Goal: Information Seeking & Learning: Learn about a topic

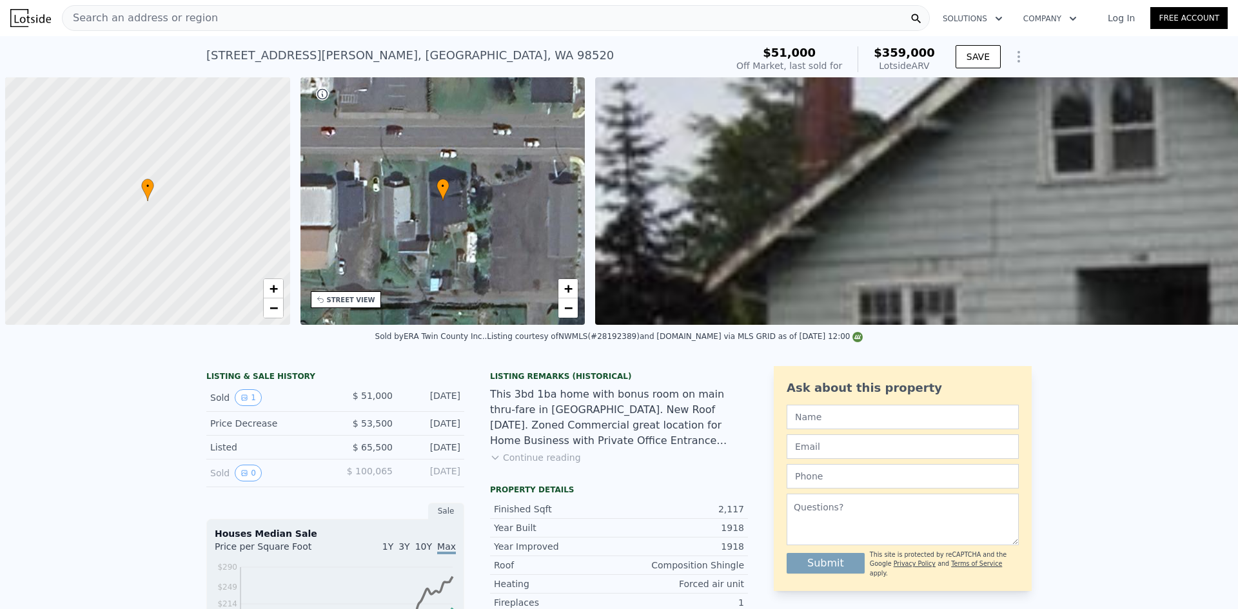
scroll to position [0, 5]
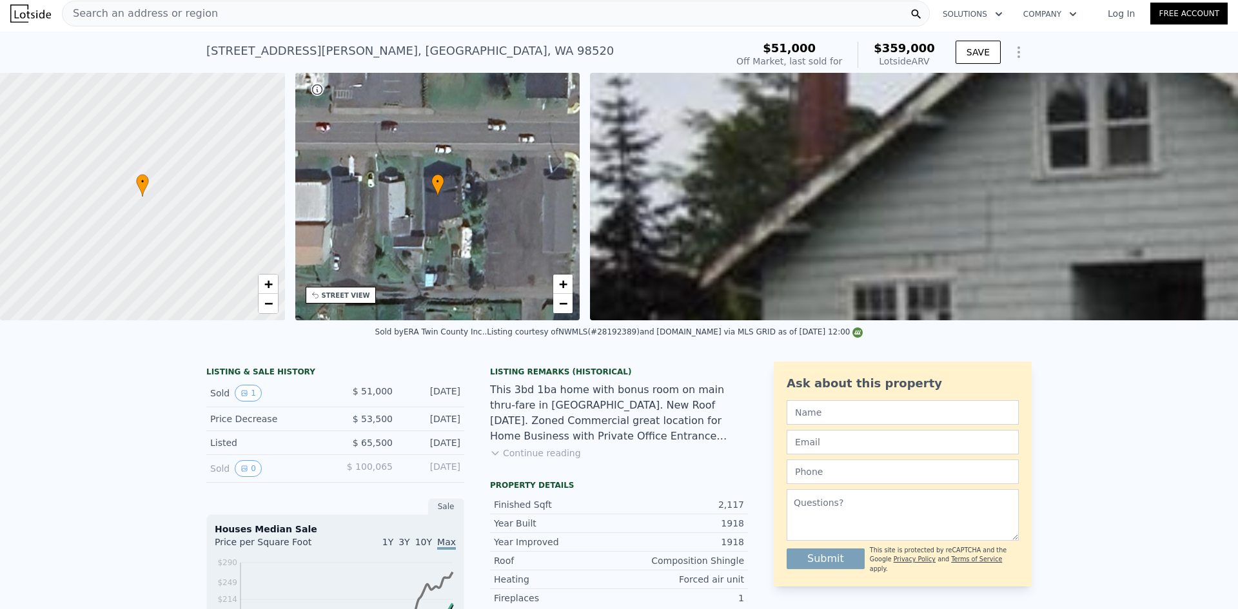
click at [563, 59] on div "[STREET_ADDRESS][PERSON_NAME] Sold [DATE] for $51k (~ARV $359k )" at bounding box center [463, 55] width 515 height 36
click at [499, 16] on div "Search an address or region" at bounding box center [496, 14] width 868 height 26
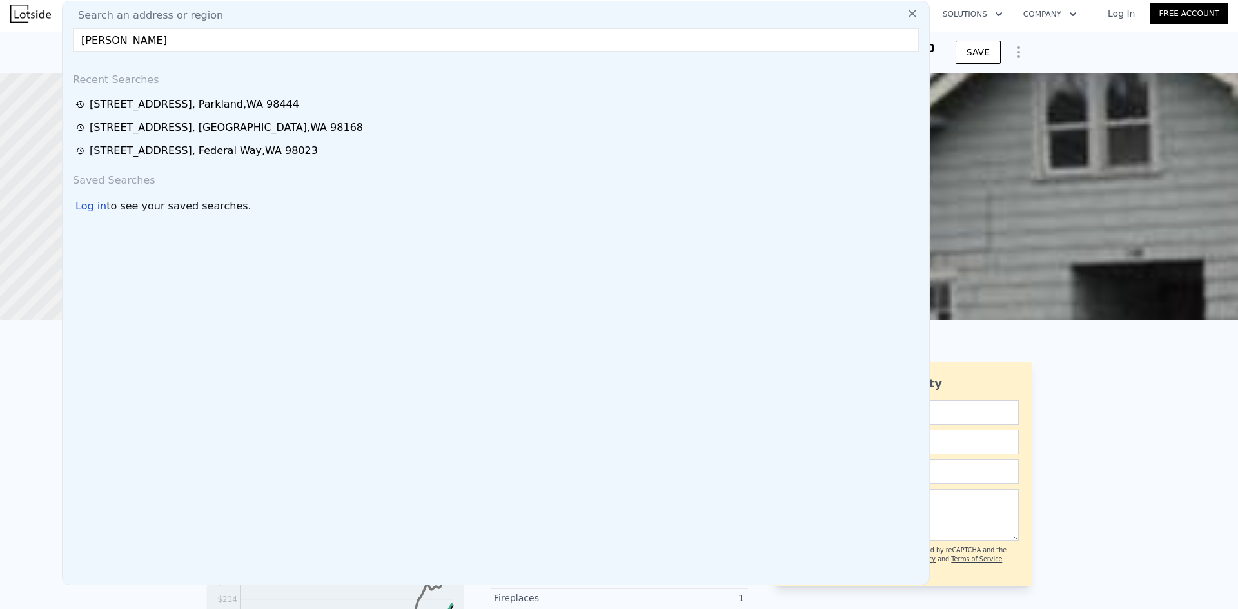
click at [482, 40] on input "[PERSON_NAME]" at bounding box center [496, 39] width 846 height 23
paste input "[STREET_ADDRESS]"
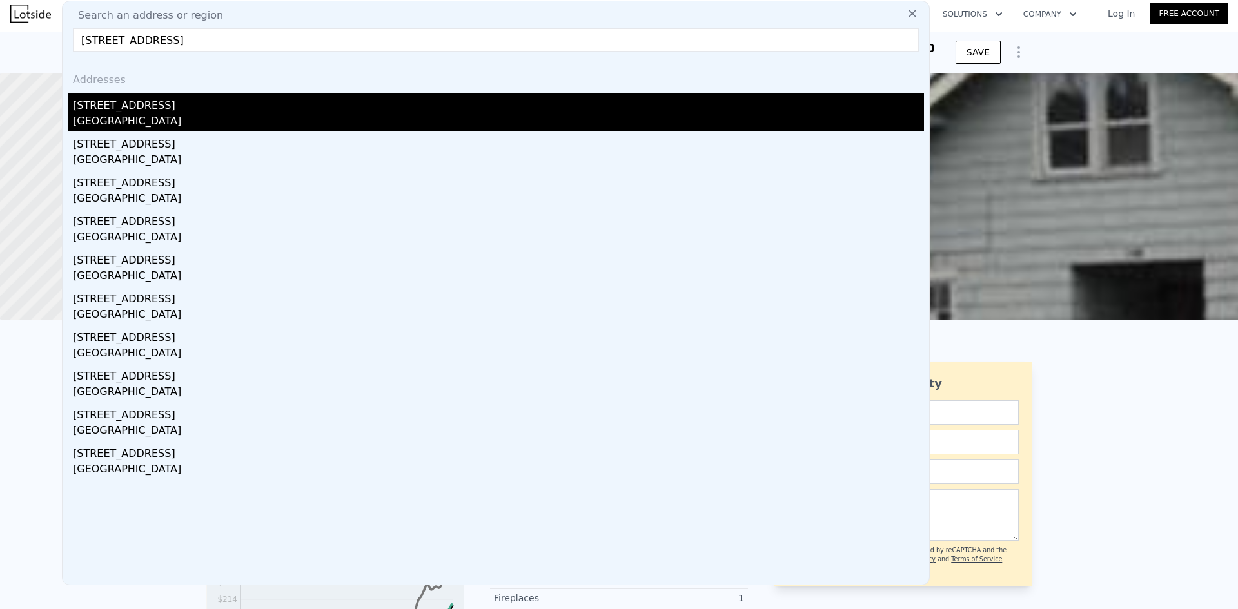
type input "[STREET_ADDRESS]"
click at [438, 96] on div "[STREET_ADDRESS]" at bounding box center [498, 103] width 851 height 21
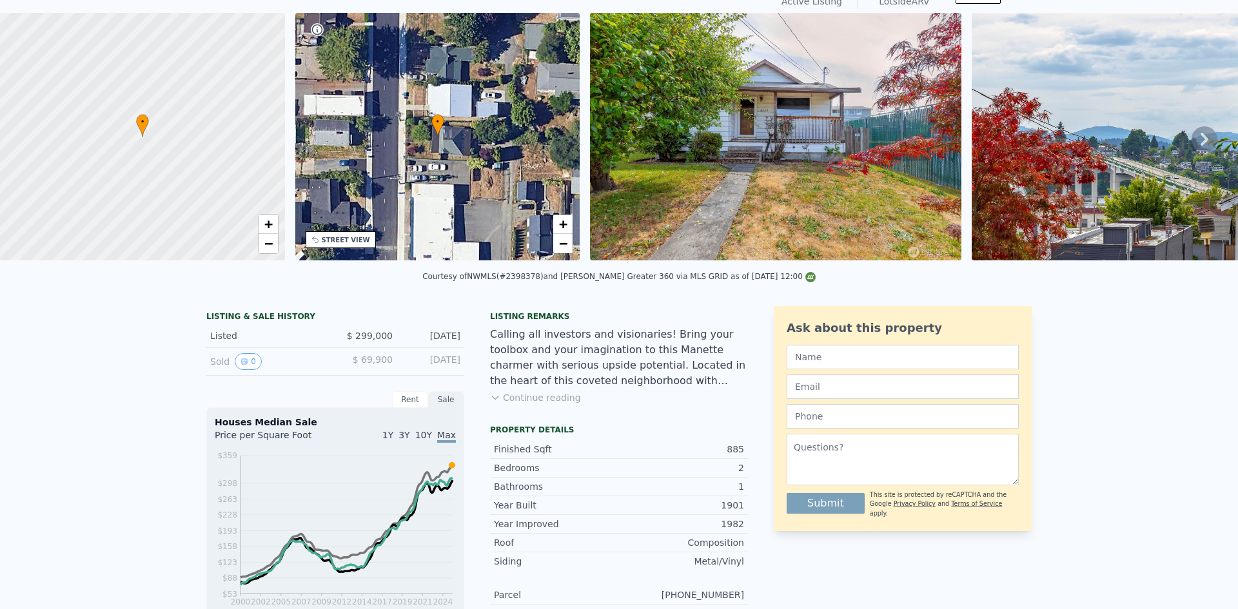
scroll to position [5, 0]
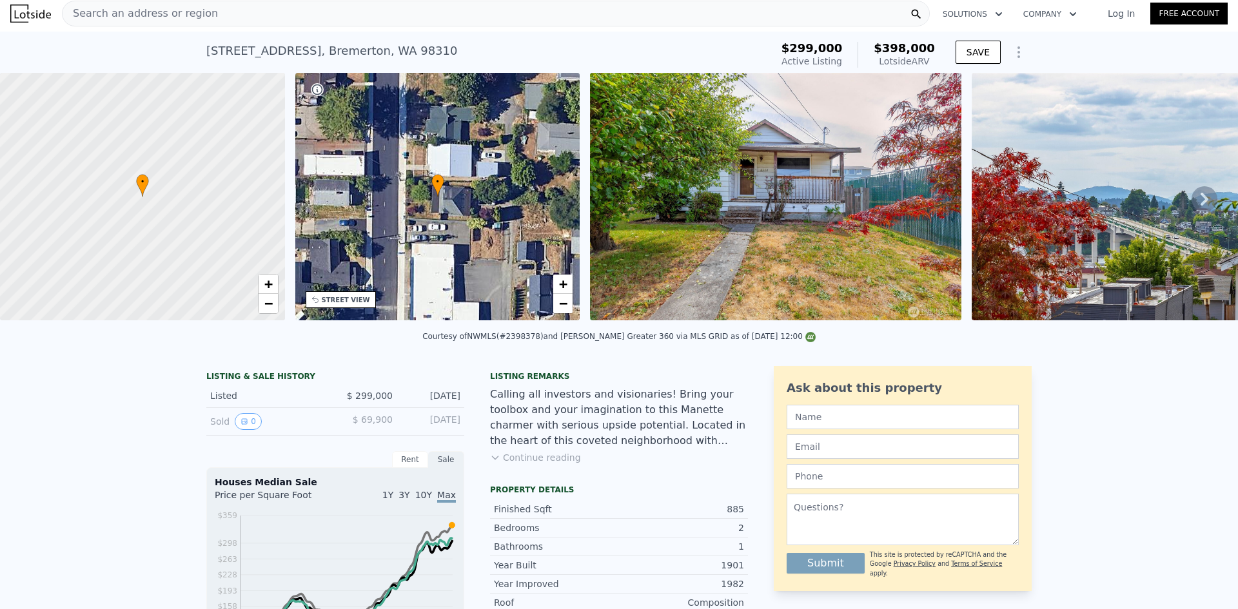
click at [391, 25] on div "Search an address or region" at bounding box center [496, 14] width 868 height 26
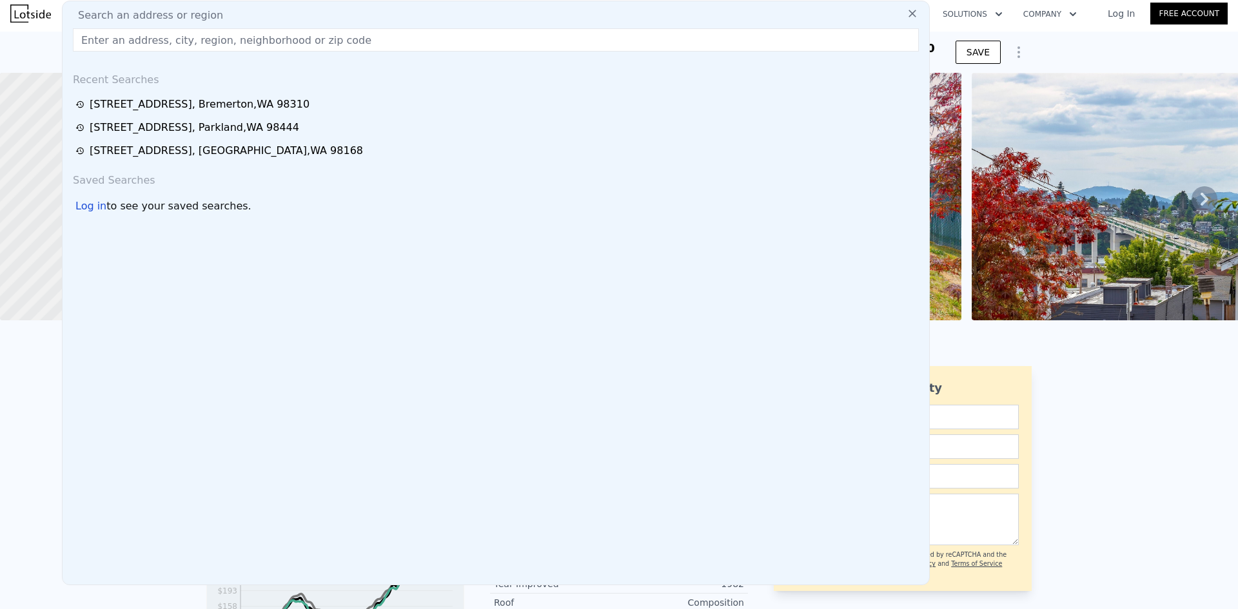
click at [410, 19] on div "Search an address or region" at bounding box center [496, 15] width 856 height 15
click at [503, 42] on input "text" at bounding box center [496, 39] width 846 height 23
paste input "[STREET_ADDRESS]"
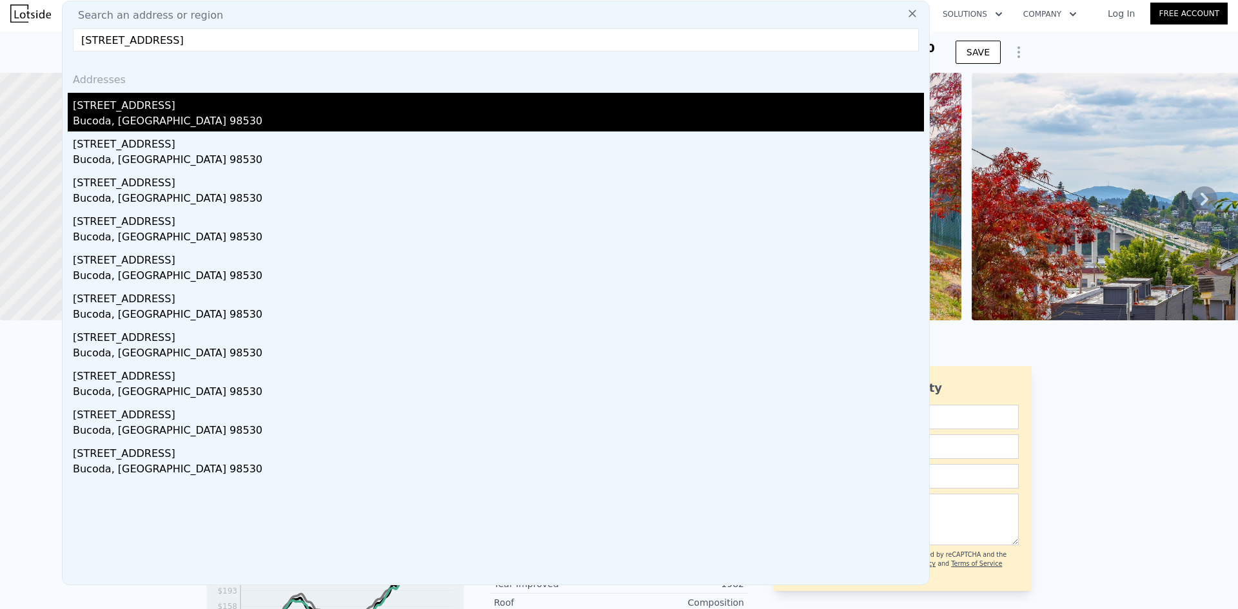
type input "[STREET_ADDRESS]"
click at [388, 106] on div "[STREET_ADDRESS]" at bounding box center [498, 103] width 851 height 21
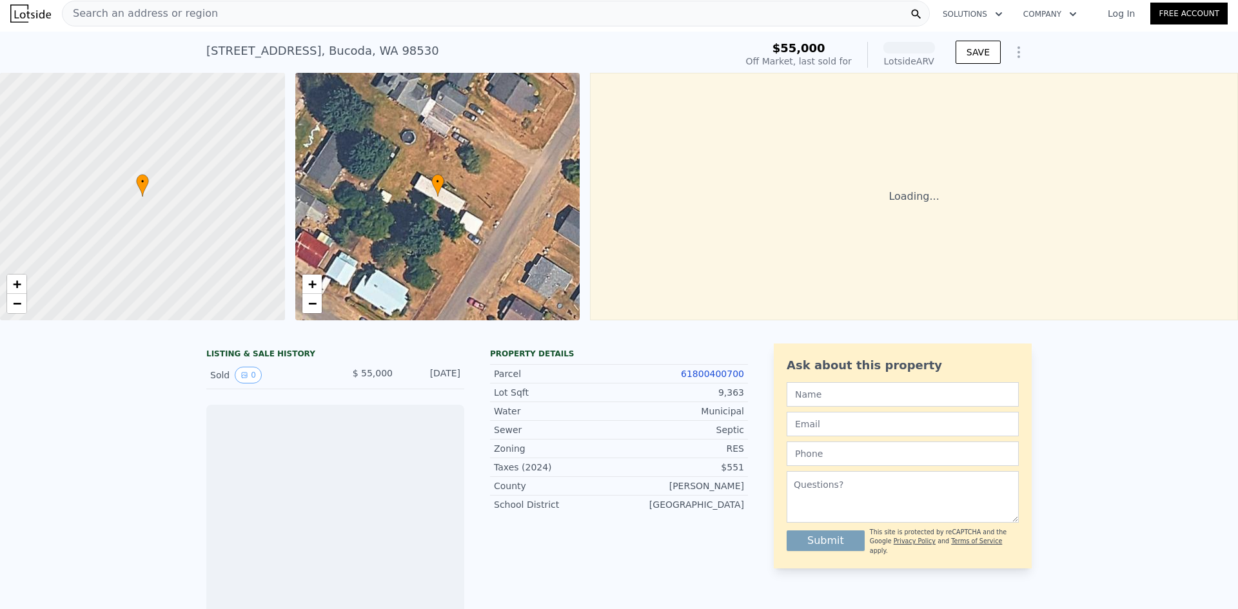
click at [350, 14] on div "Search an address or region" at bounding box center [496, 14] width 868 height 26
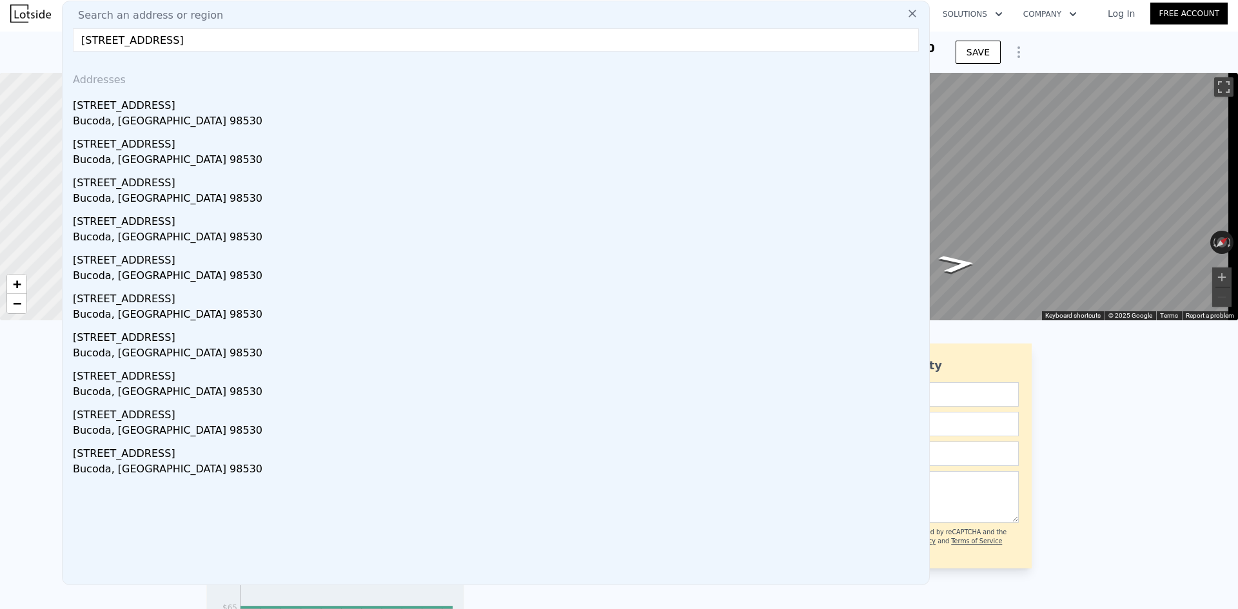
click at [322, 46] on input "[STREET_ADDRESS]" at bounding box center [496, 39] width 846 height 23
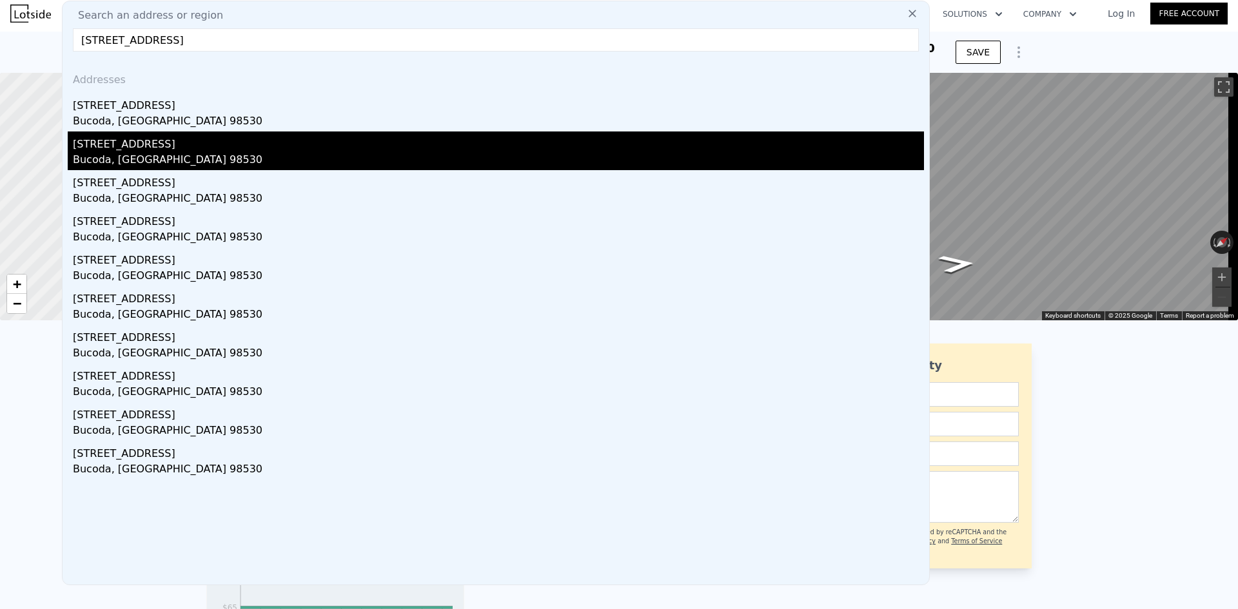
type input "[STREET_ADDRESS]"
click at [328, 146] on div "[STREET_ADDRESS]" at bounding box center [498, 142] width 851 height 21
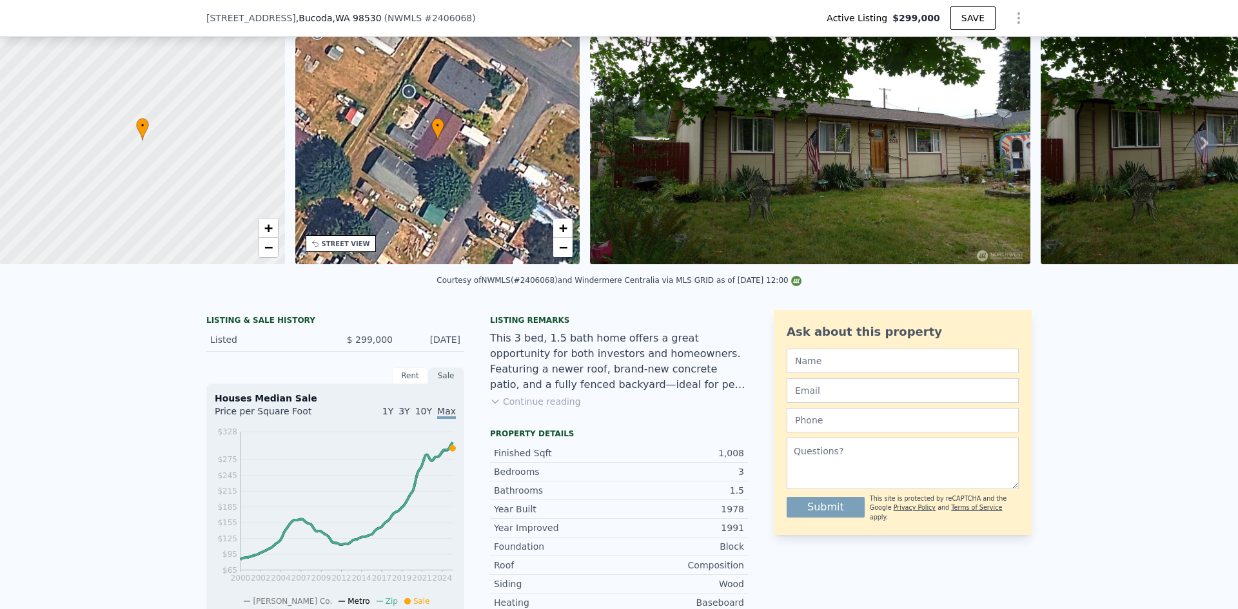
scroll to position [322, 0]
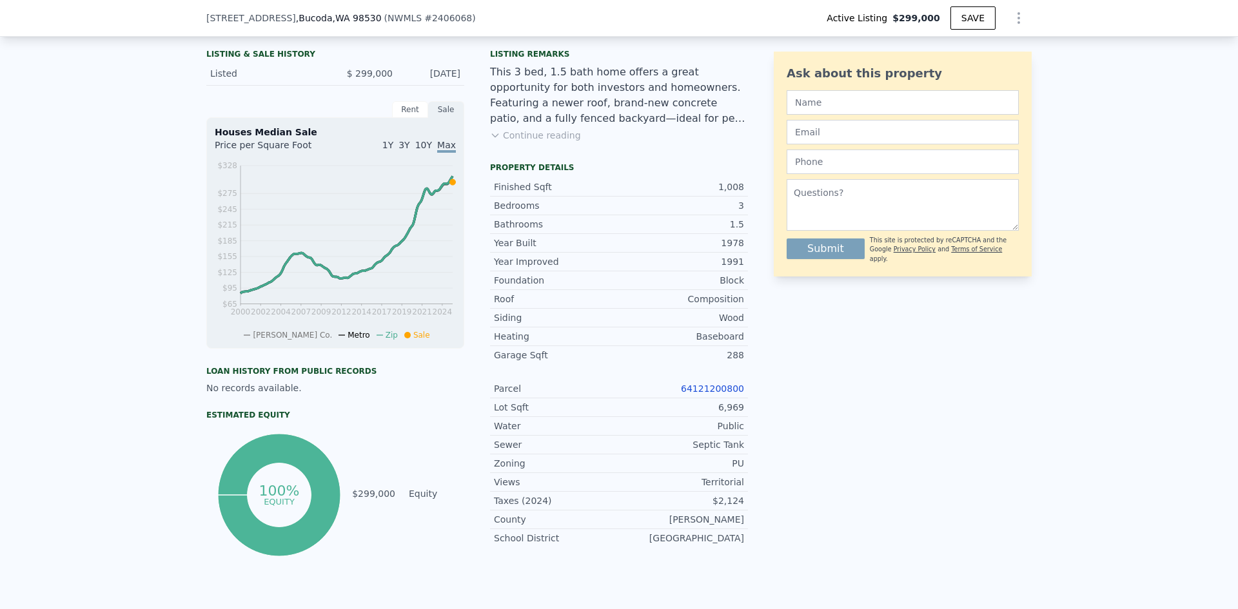
click at [725, 394] on link "64121200800" at bounding box center [712, 389] width 63 height 10
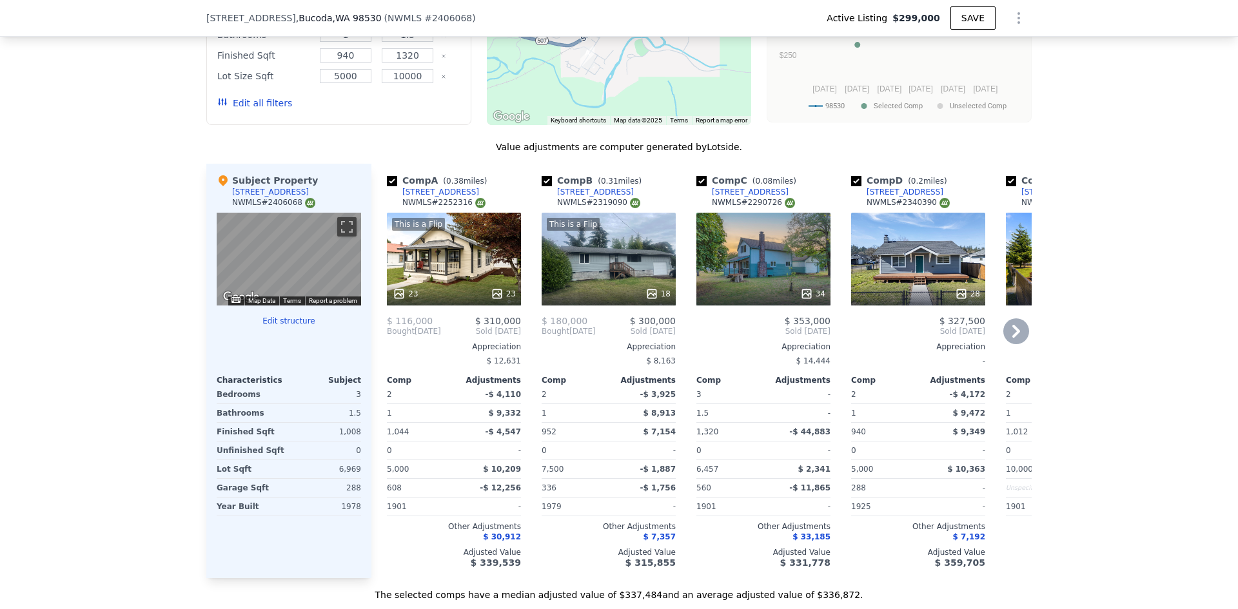
scroll to position [1285, 0]
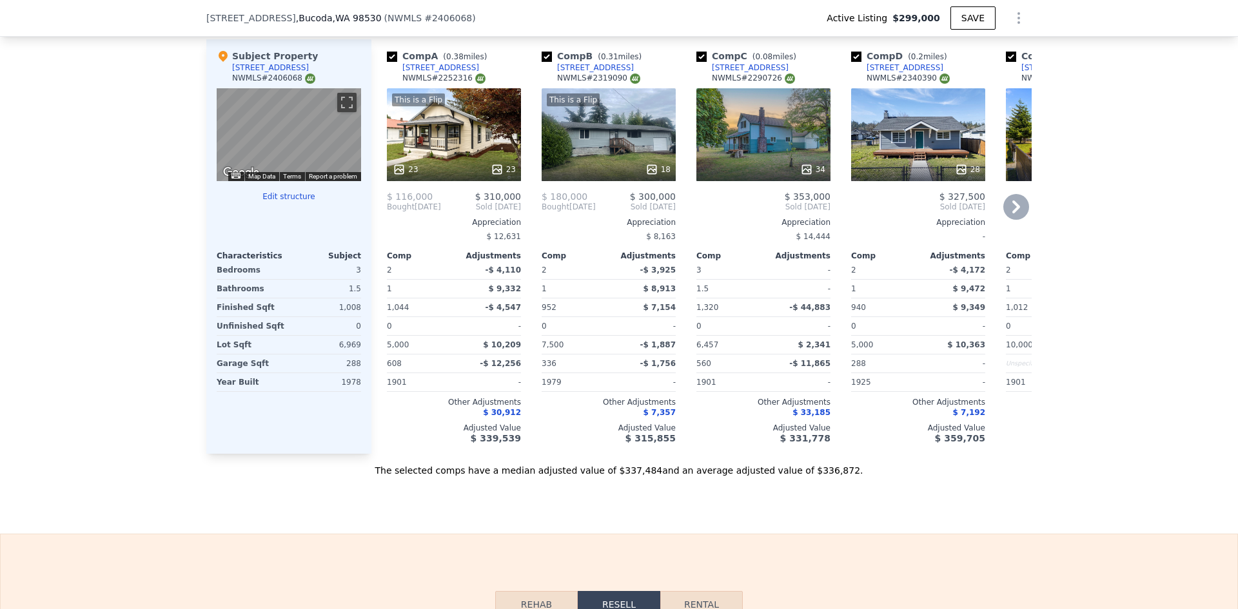
click at [620, 150] on div "This is a Flip 18" at bounding box center [609, 134] width 134 height 93
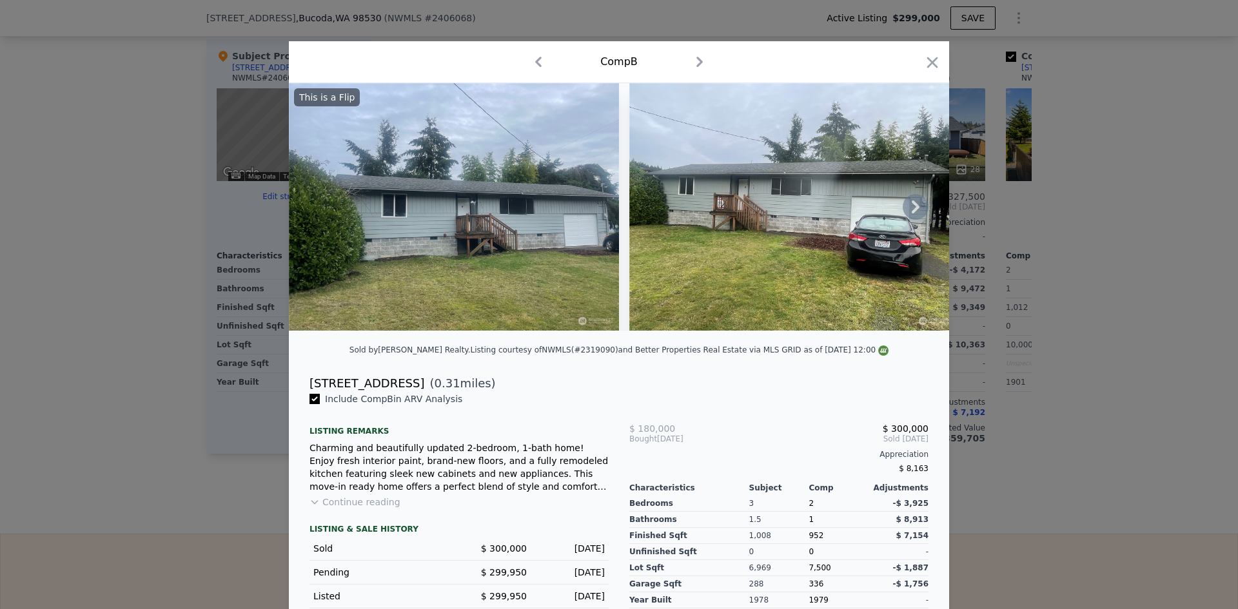
click at [449, 328] on img at bounding box center [454, 207] width 330 height 248
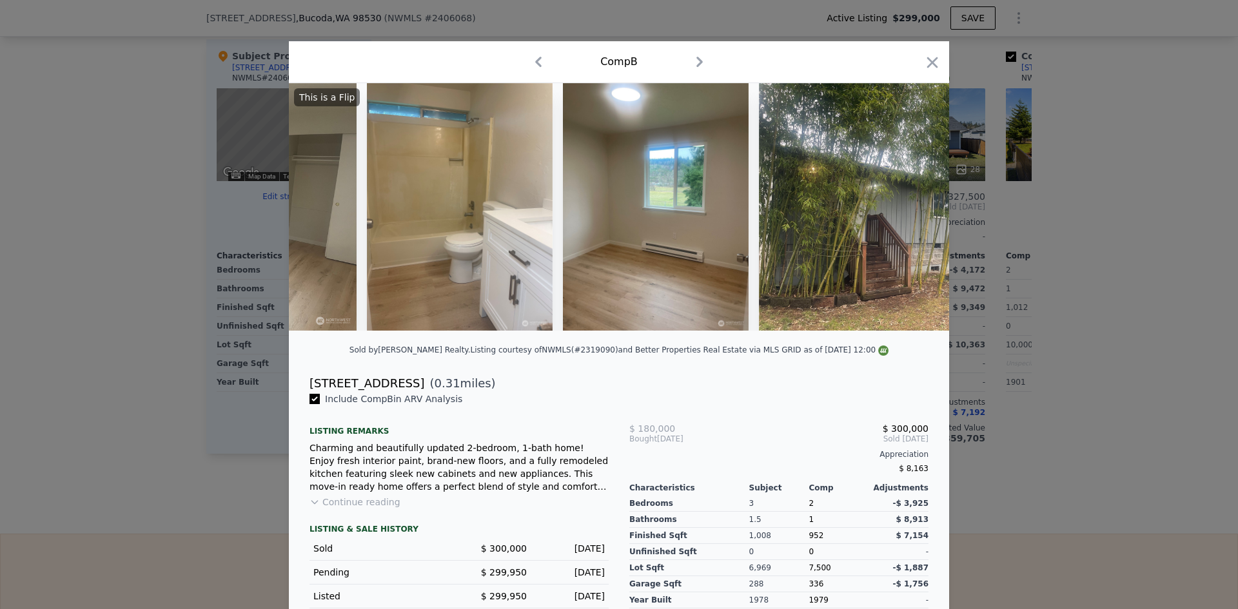
scroll to position [0, 5168]
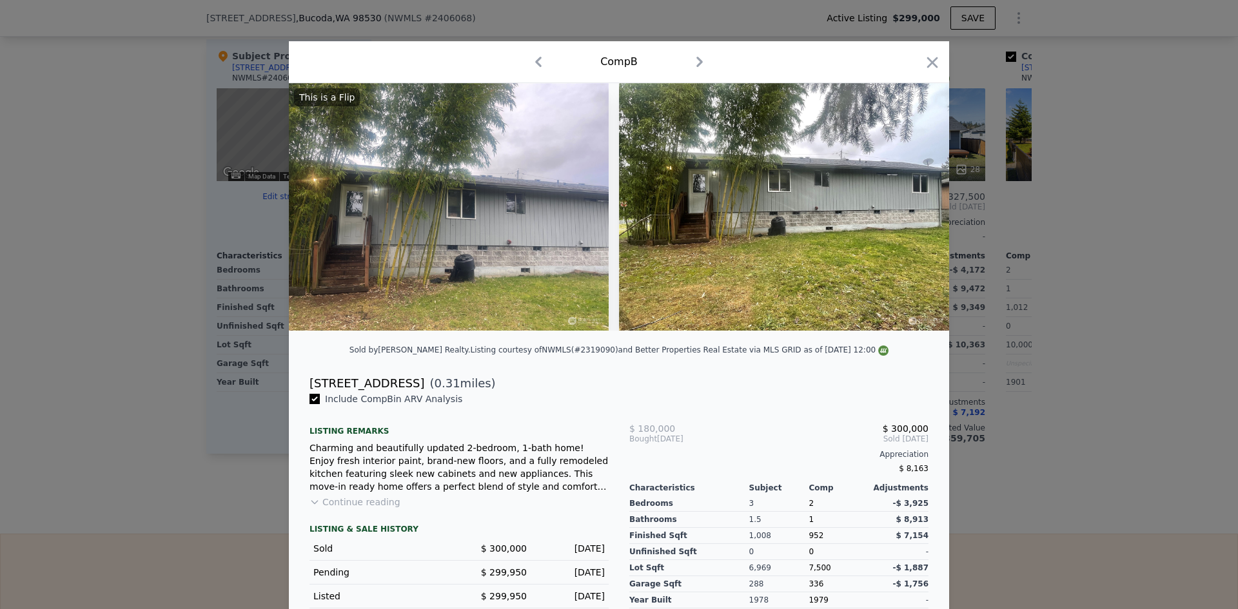
click at [1077, 409] on div at bounding box center [619, 304] width 1238 height 609
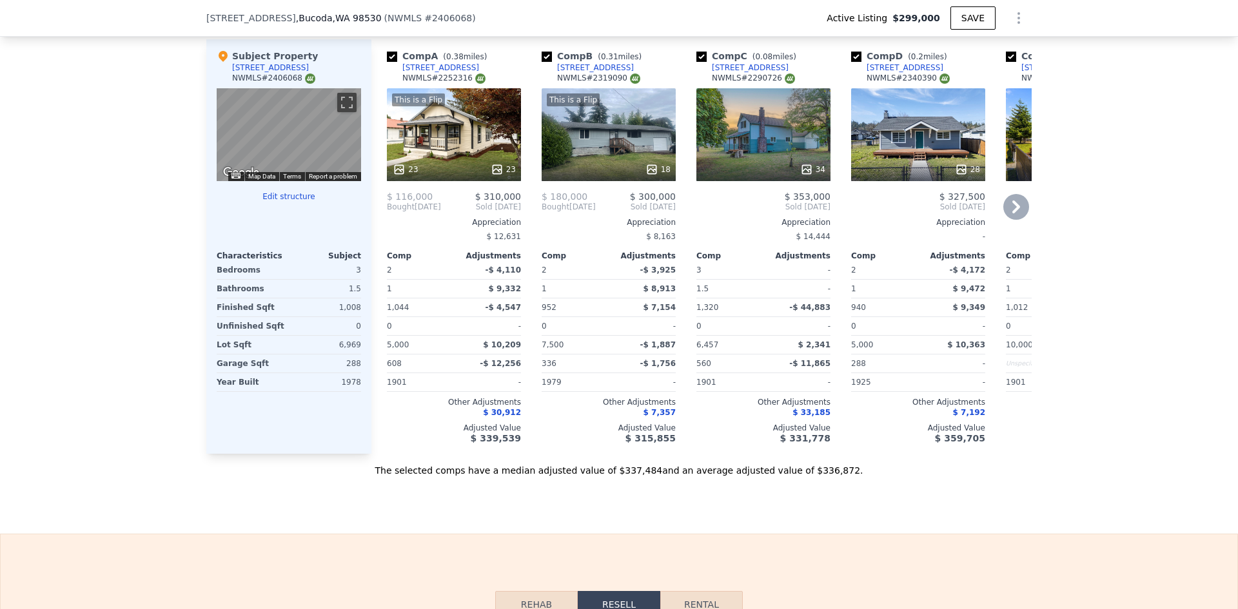
scroll to position [0, 144]
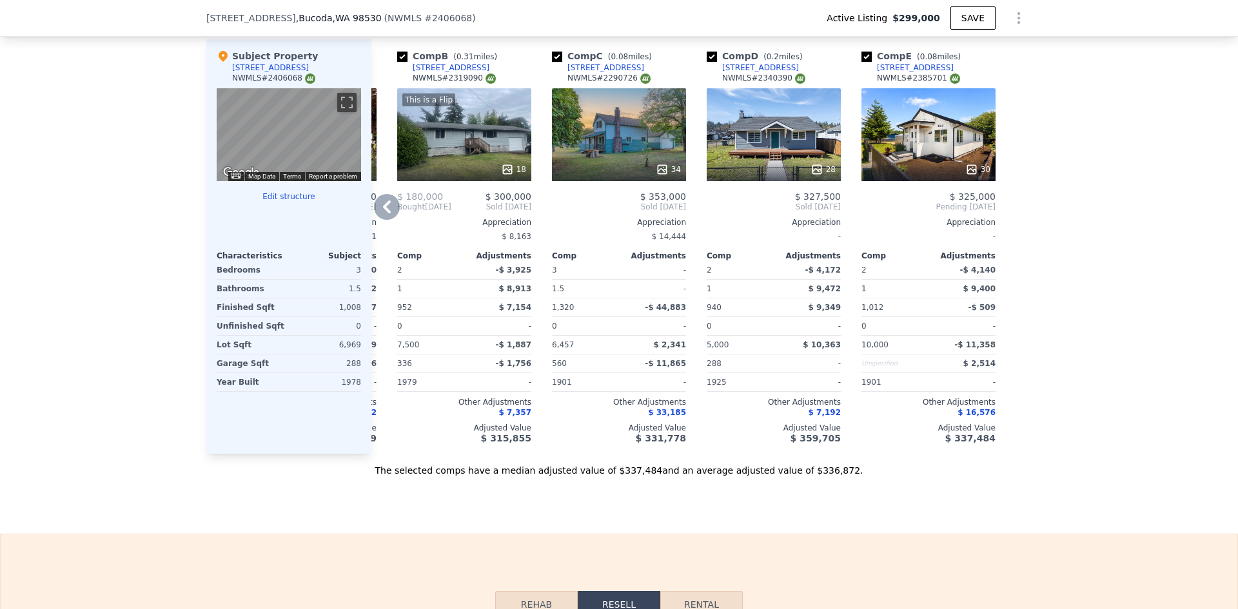
click at [911, 144] on div "30" at bounding box center [928, 134] width 134 height 93
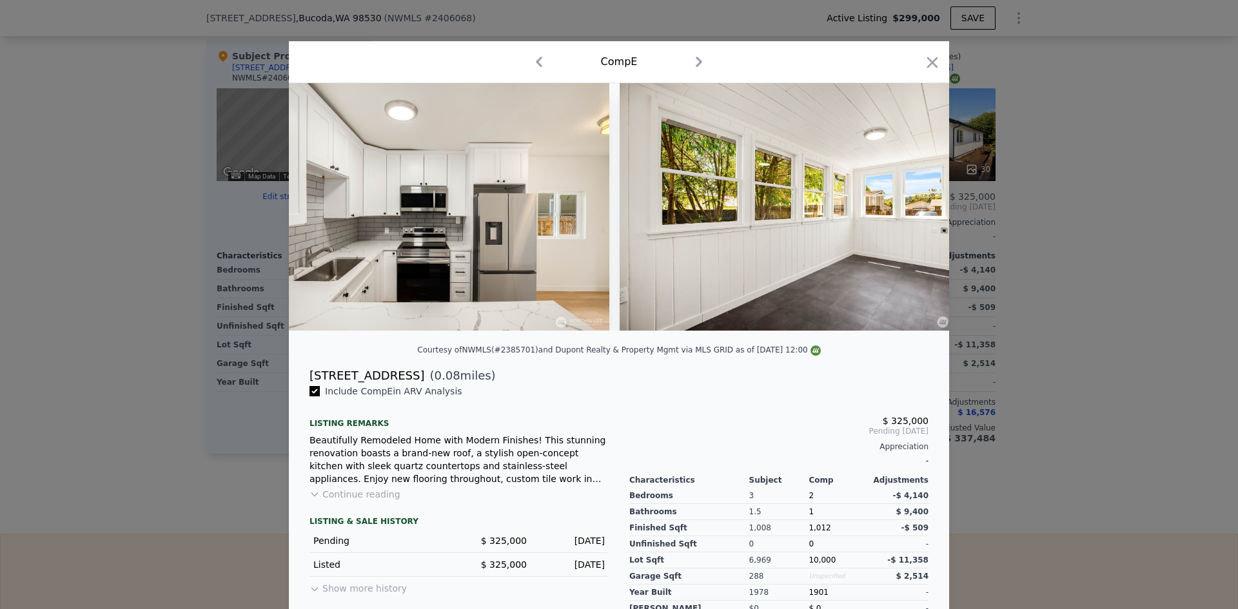
scroll to position [0, 3851]
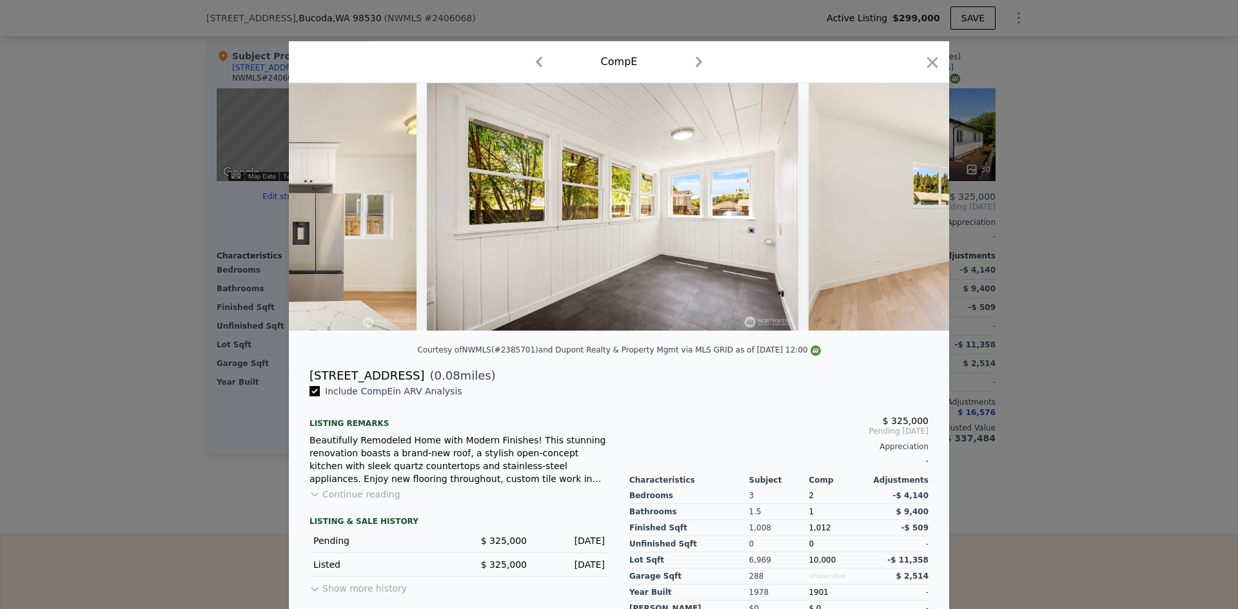
click at [1057, 311] on div at bounding box center [619, 304] width 1238 height 609
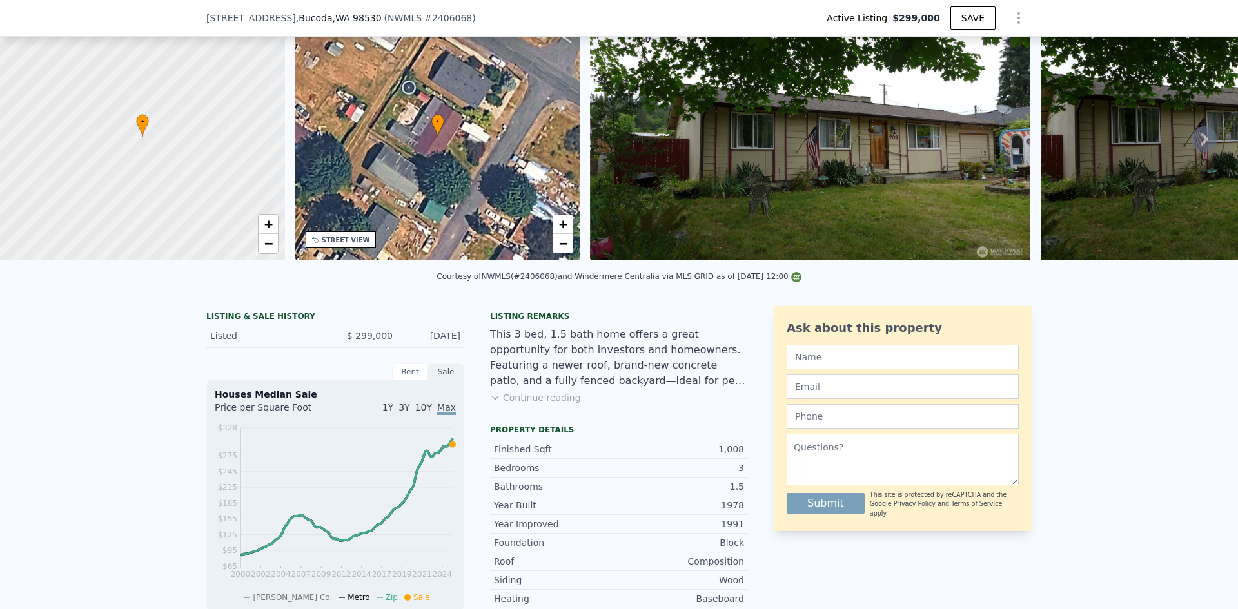
scroll to position [5, 0]
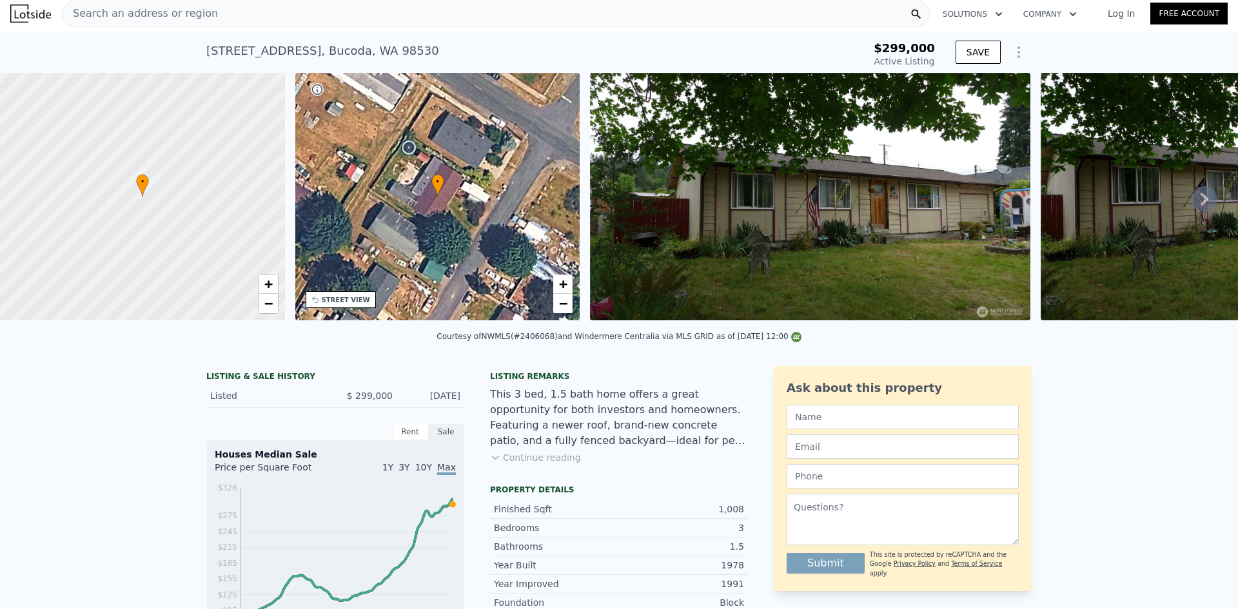
click at [393, 12] on div "Search an address or region" at bounding box center [496, 14] width 868 height 26
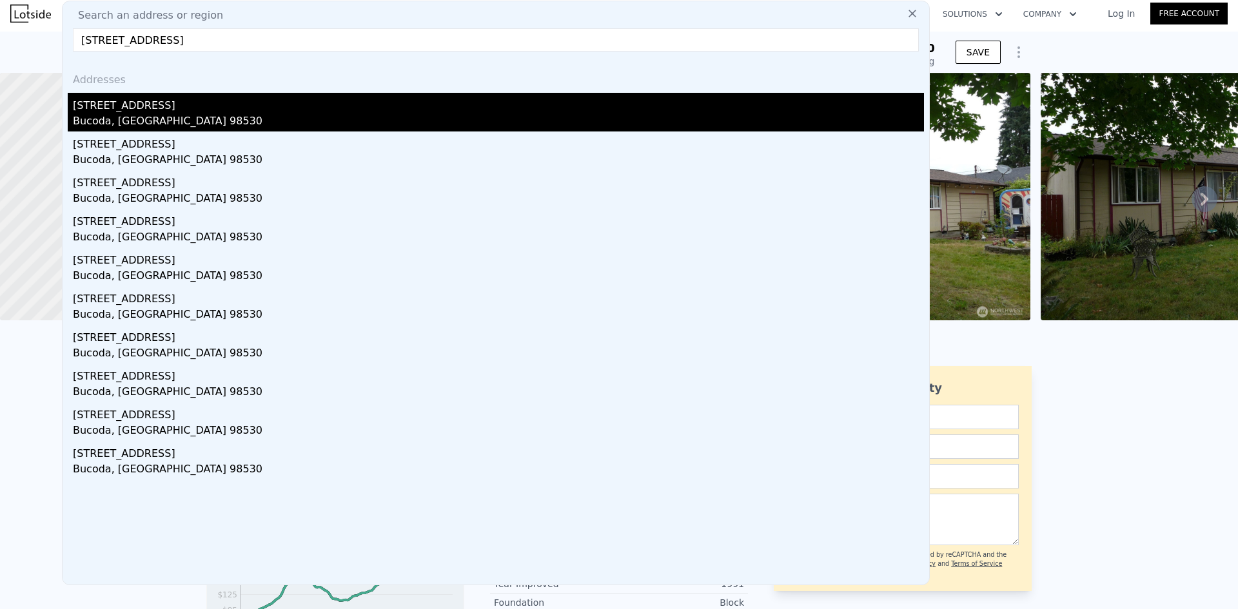
type input "[STREET_ADDRESS]"
click at [301, 111] on div "[STREET_ADDRESS]" at bounding box center [498, 103] width 851 height 21
type input "952"
type input "6457"
type input "15000"
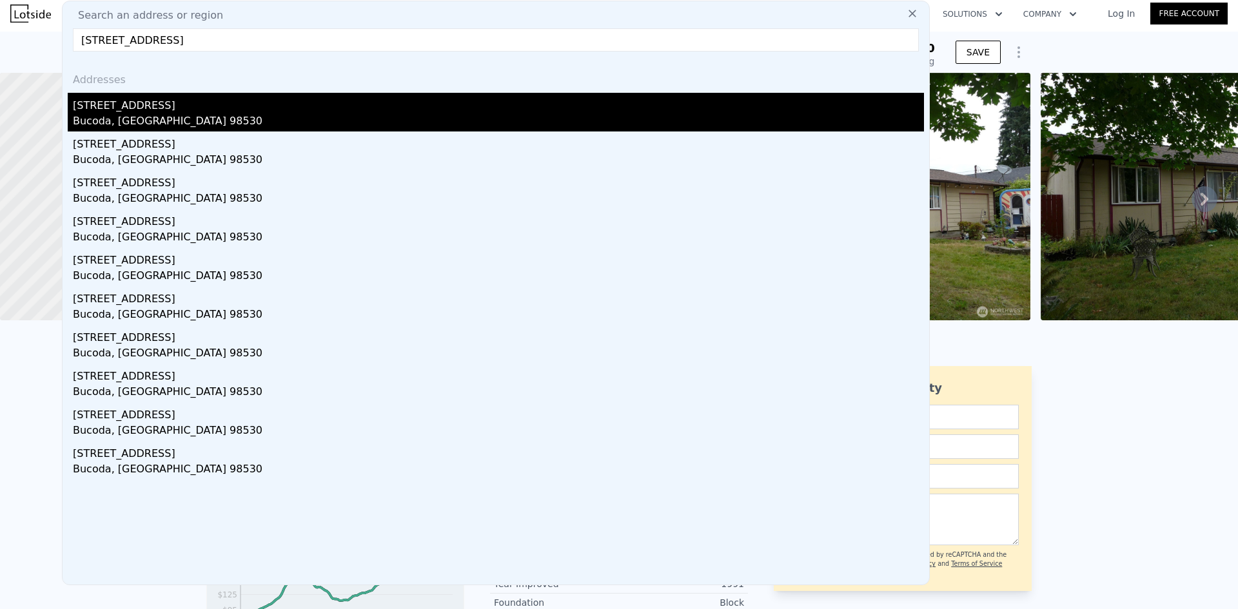
type input "$ 330,000"
type input "$ 247,254"
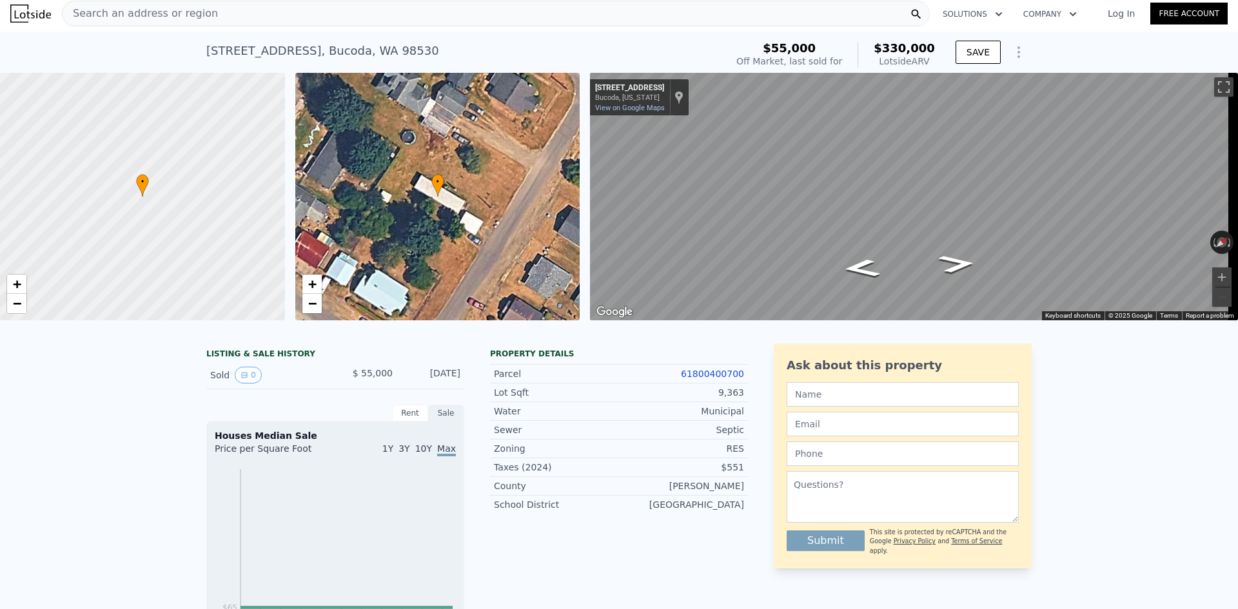
click at [436, 22] on div "Search an address or region" at bounding box center [496, 14] width 868 height 26
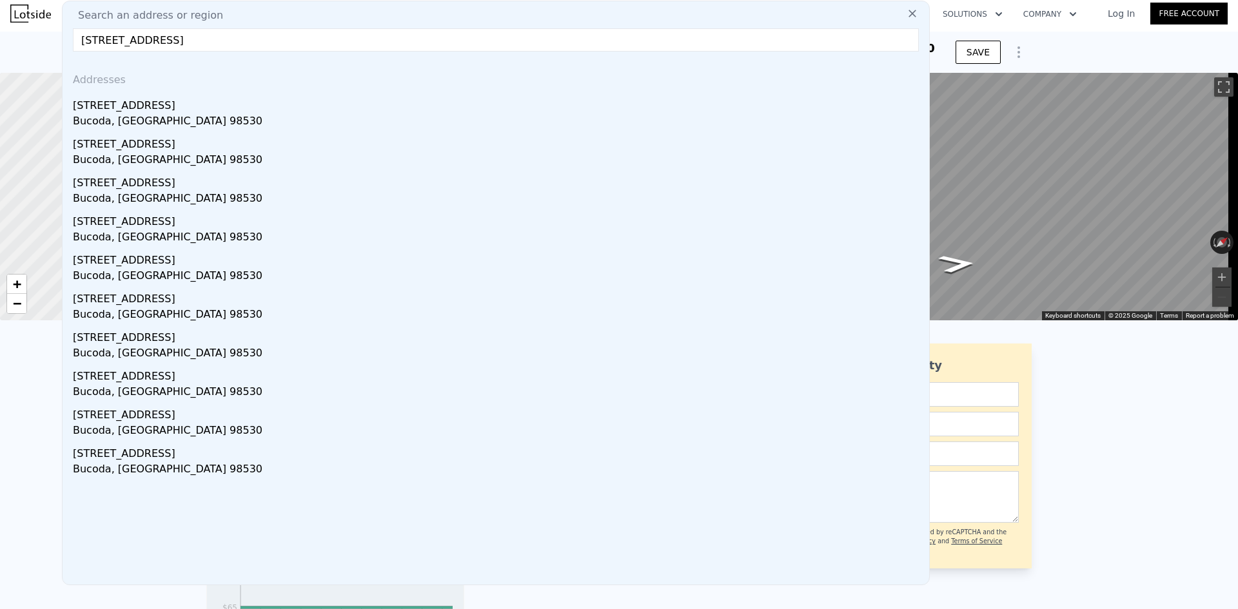
click at [276, 37] on input "[STREET_ADDRESS]" at bounding box center [496, 39] width 846 height 23
paste input "[STREET_ADDRESS]"
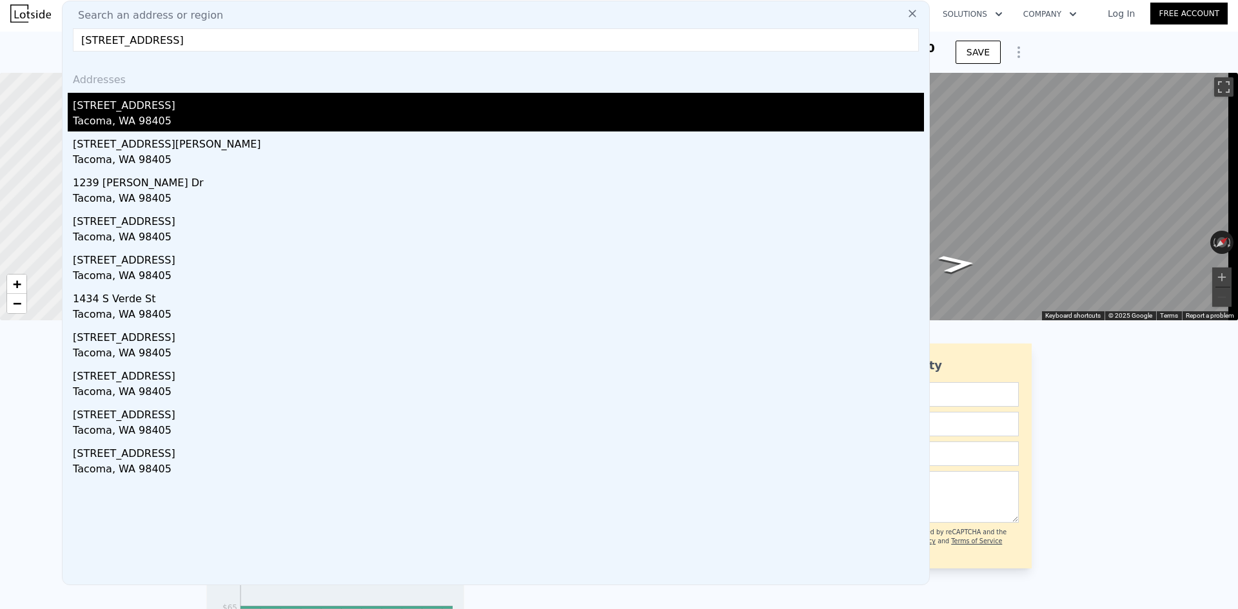
type input "[STREET_ADDRESS]"
click at [272, 93] on div "[STREET_ADDRESS]" at bounding box center [498, 103] width 851 height 21
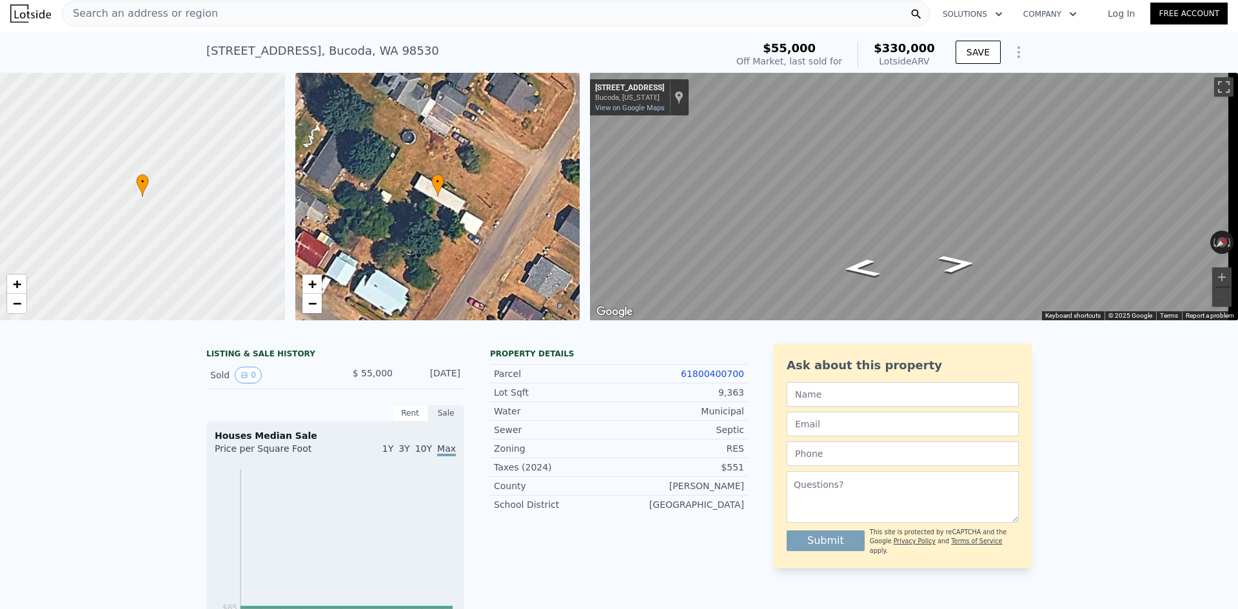
type input "2.5"
type input "900"
type input "1528"
type input "3813"
type input "8125"
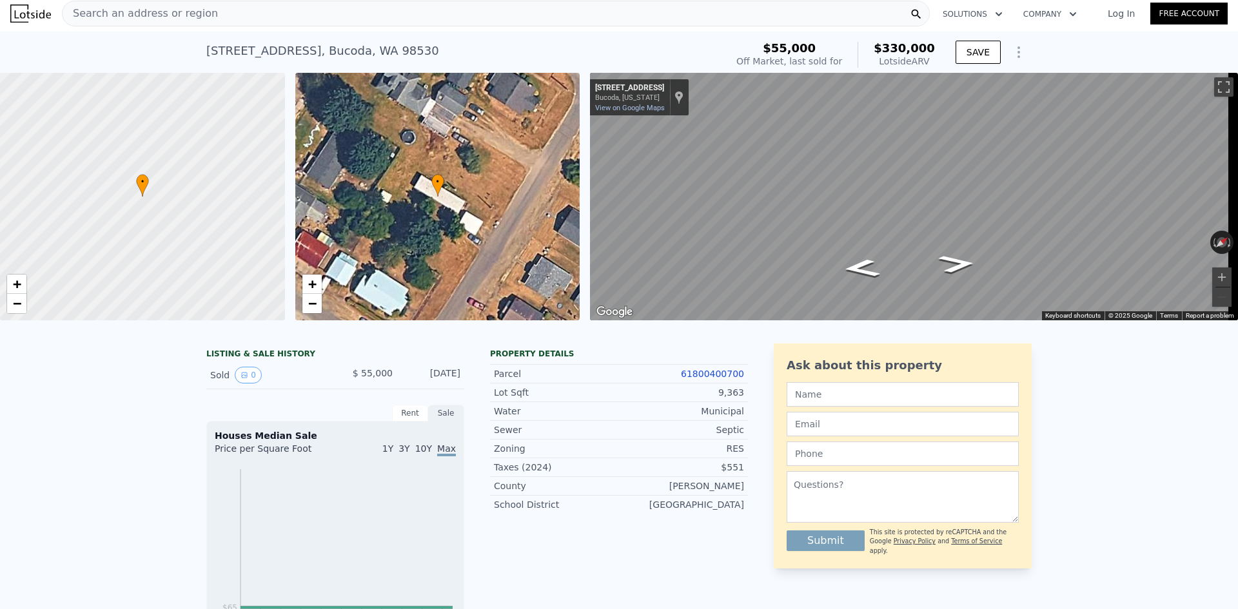
type input "$ 533,000"
type input "6"
type input "$ 169,791"
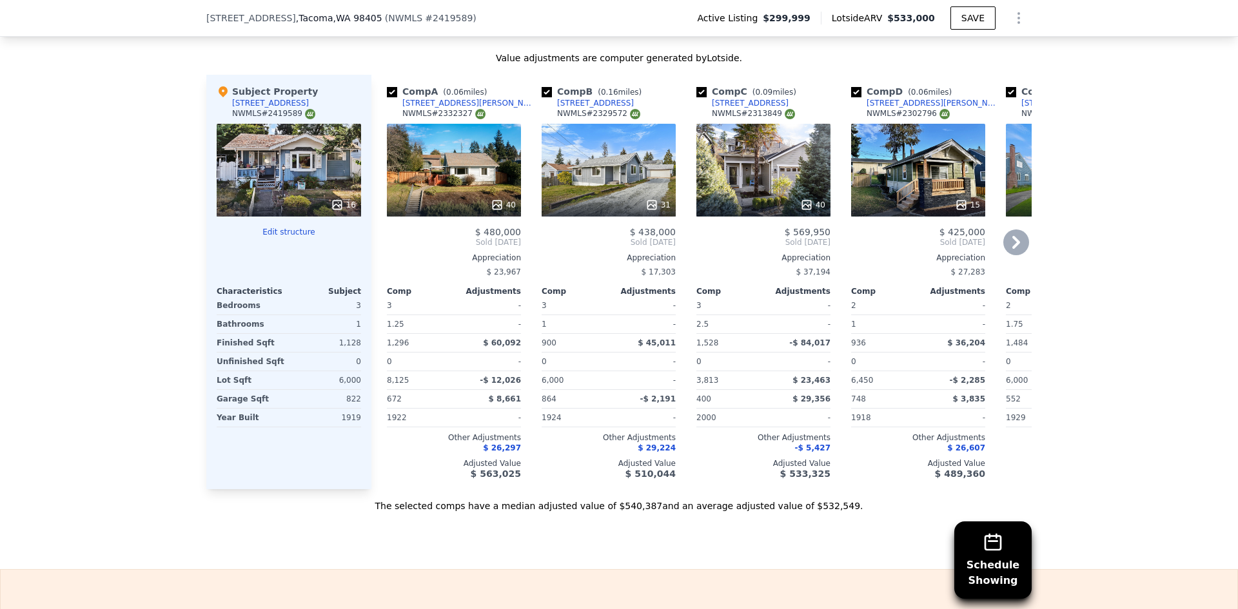
click at [444, 190] on div "40" at bounding box center [454, 170] width 134 height 93
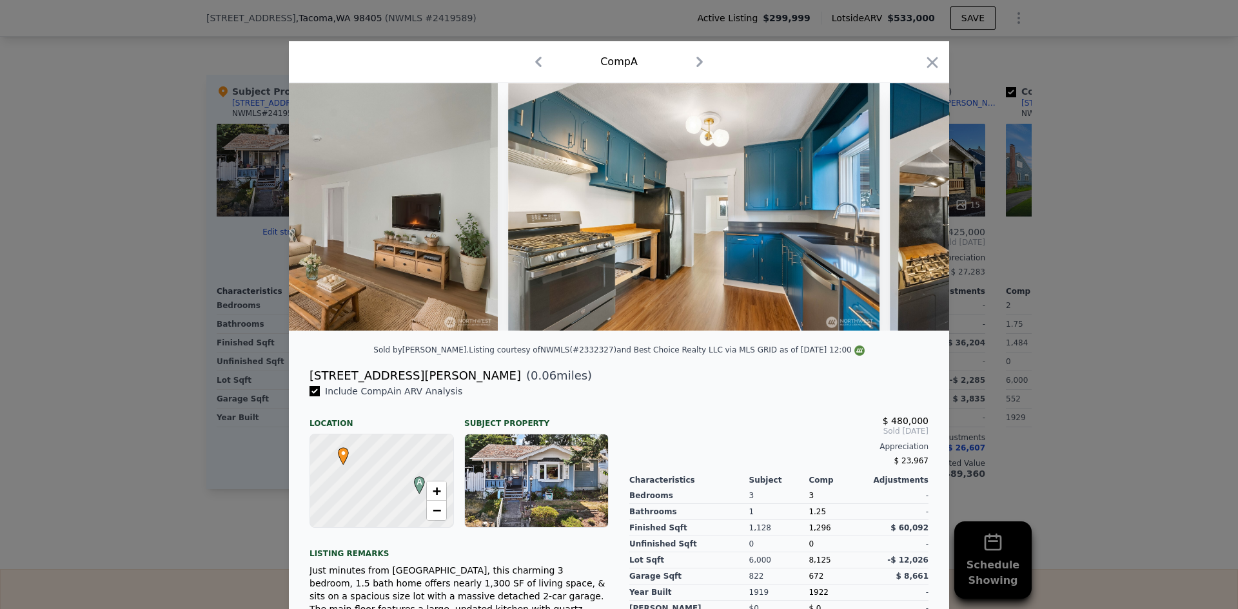
scroll to position [0, 6445]
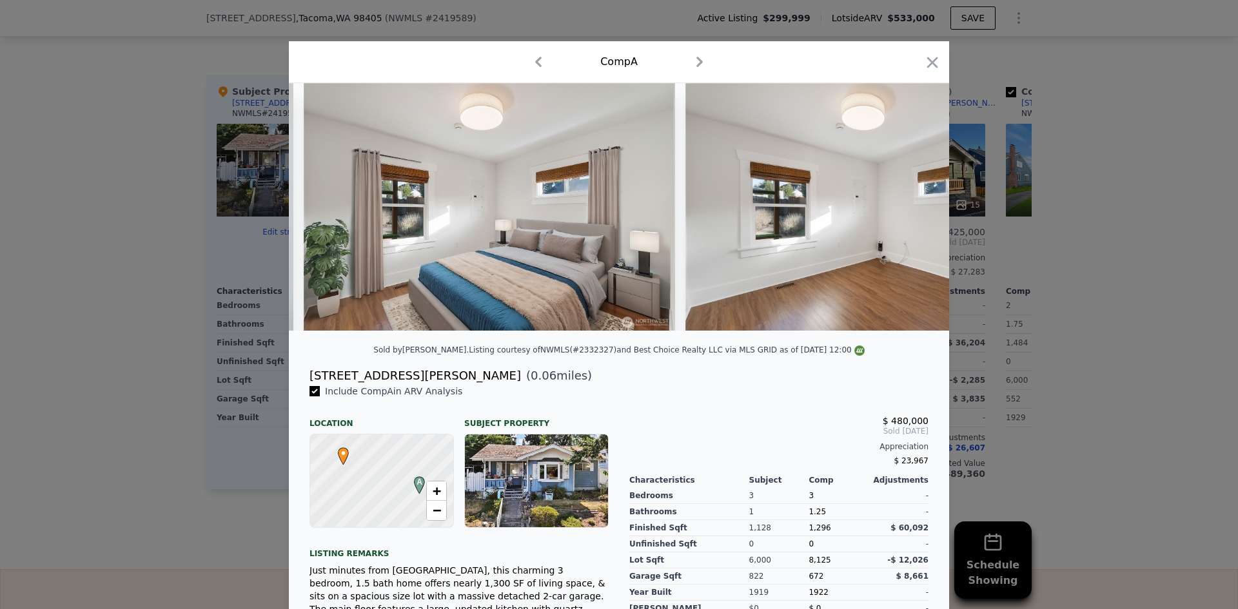
click at [1065, 350] on div at bounding box center [619, 304] width 1238 height 609
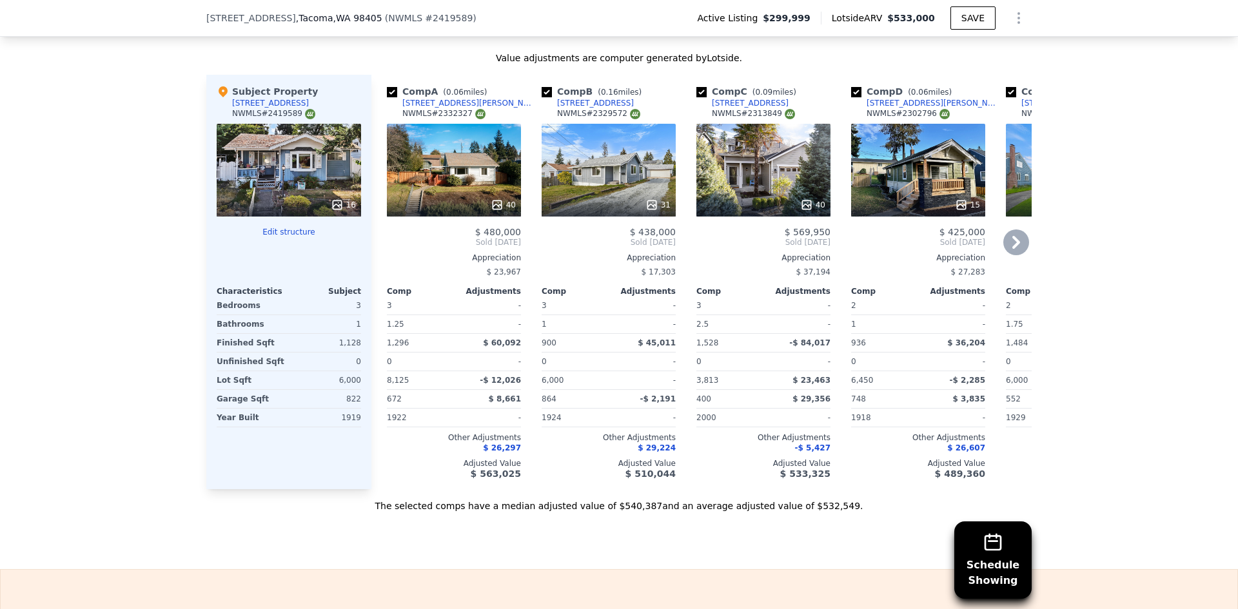
click at [596, 164] on div "31" at bounding box center [609, 170] width 134 height 93
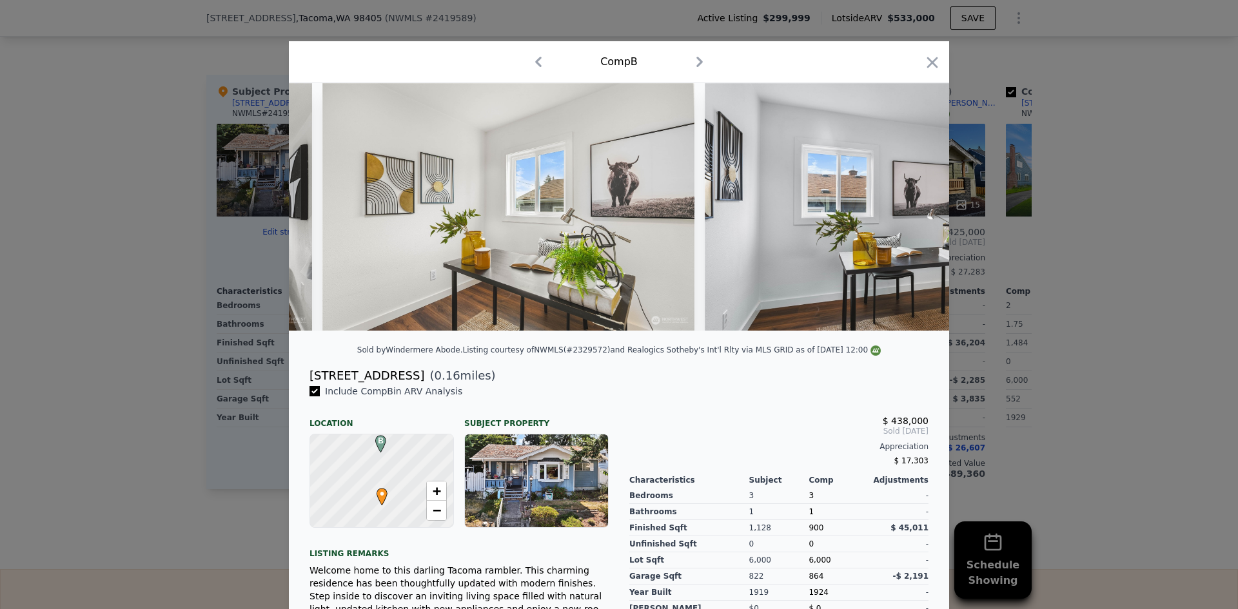
scroll to position [0, 7810]
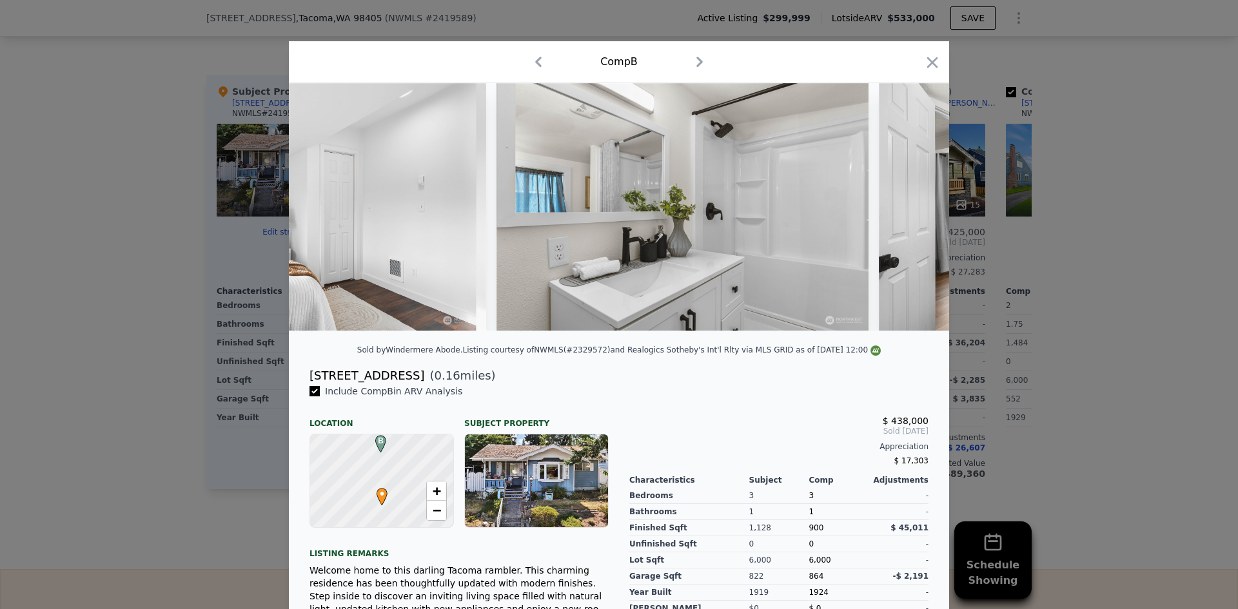
click at [1165, 344] on div at bounding box center [619, 304] width 1238 height 609
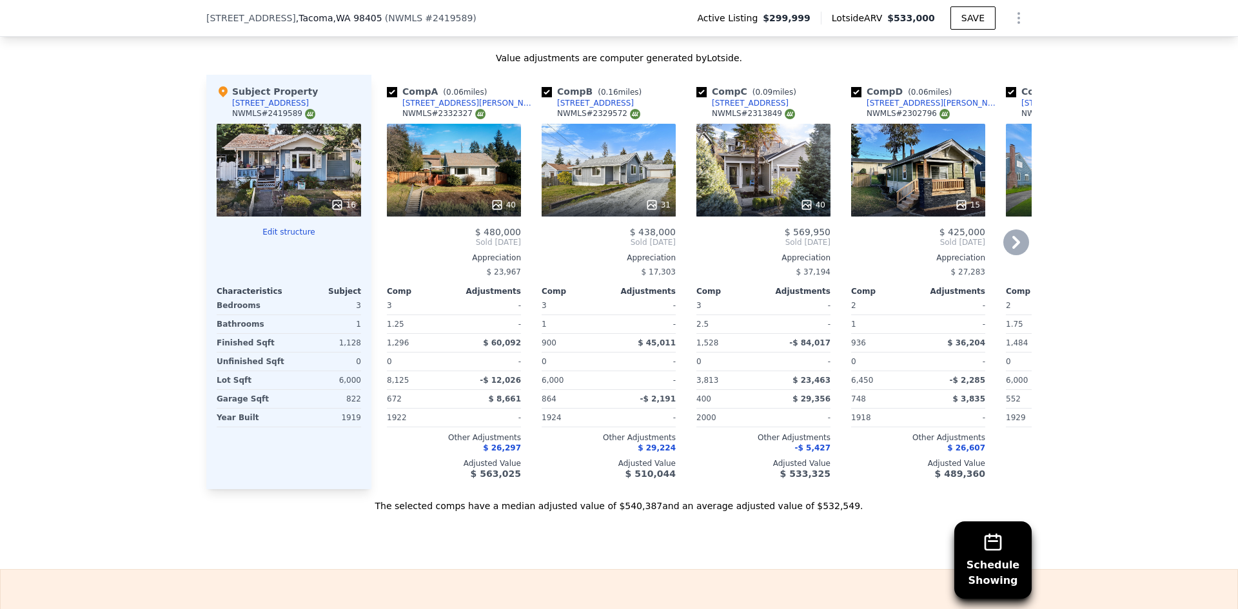
click at [883, 179] on div "15" at bounding box center [918, 170] width 134 height 93
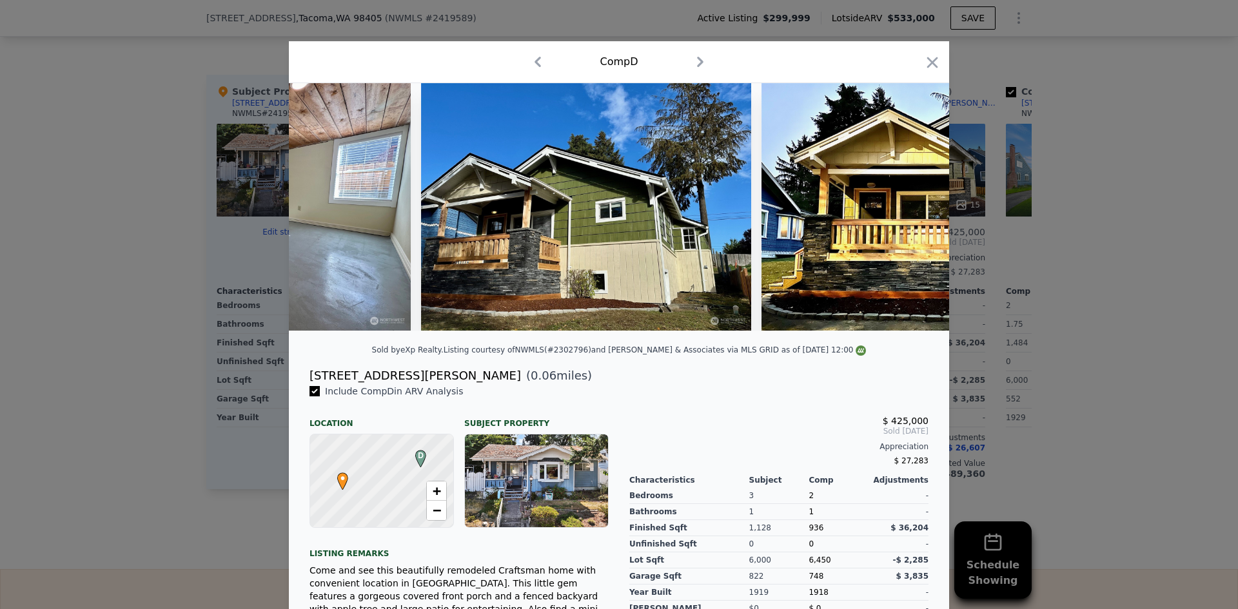
scroll to position [0, 3935]
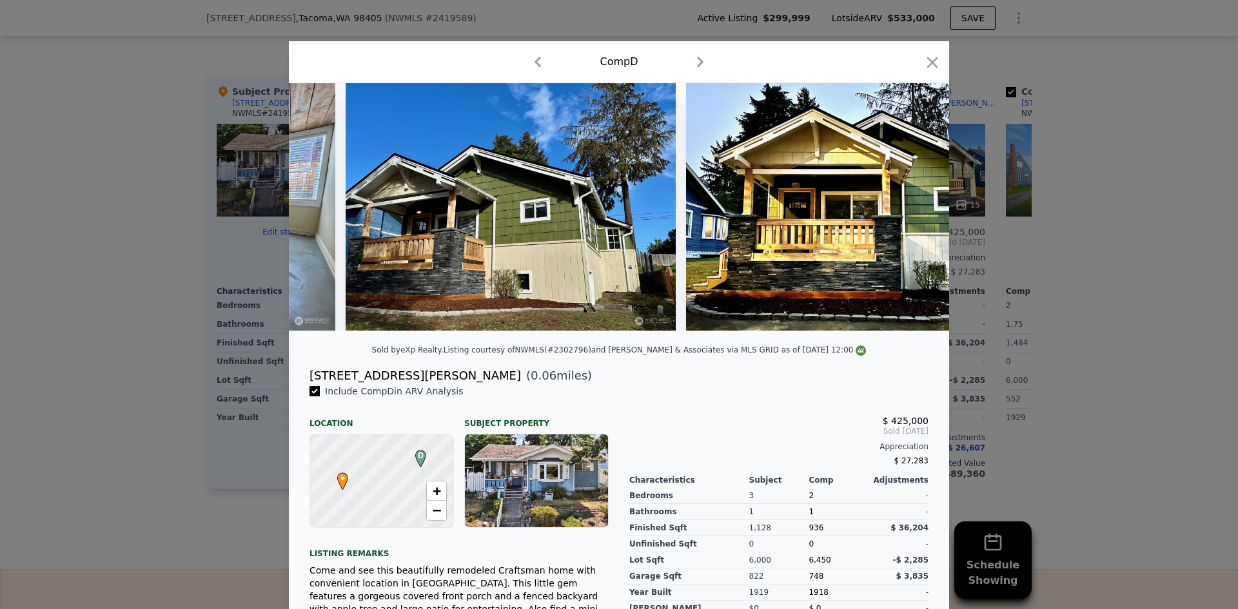
click at [1093, 352] on div at bounding box center [619, 304] width 1238 height 609
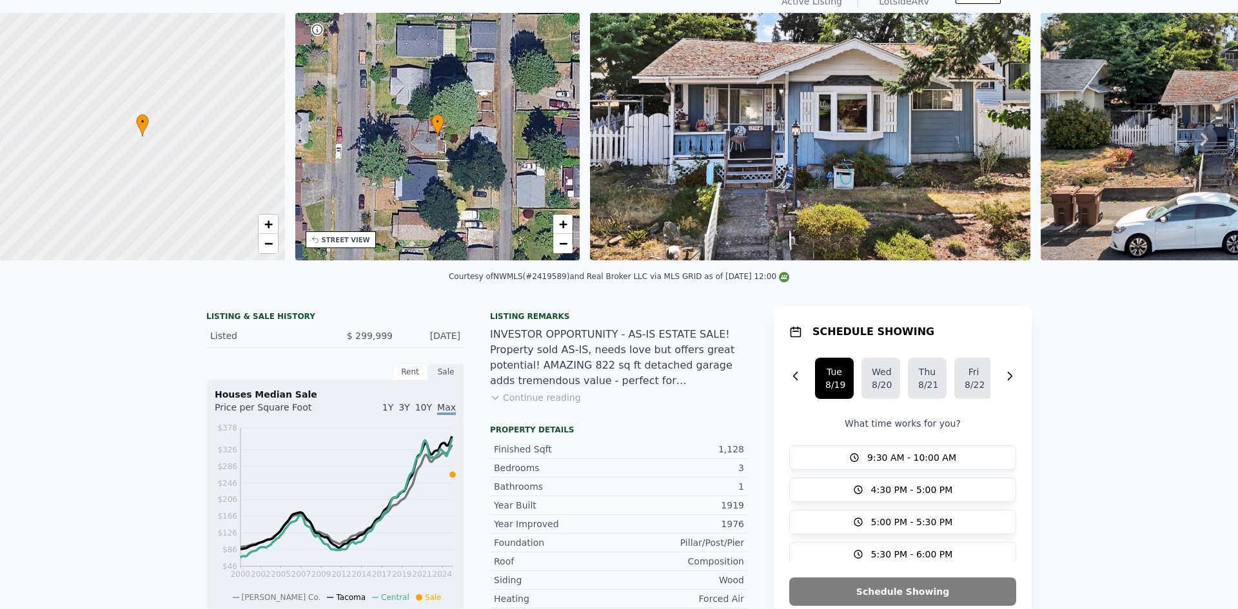
scroll to position [5, 0]
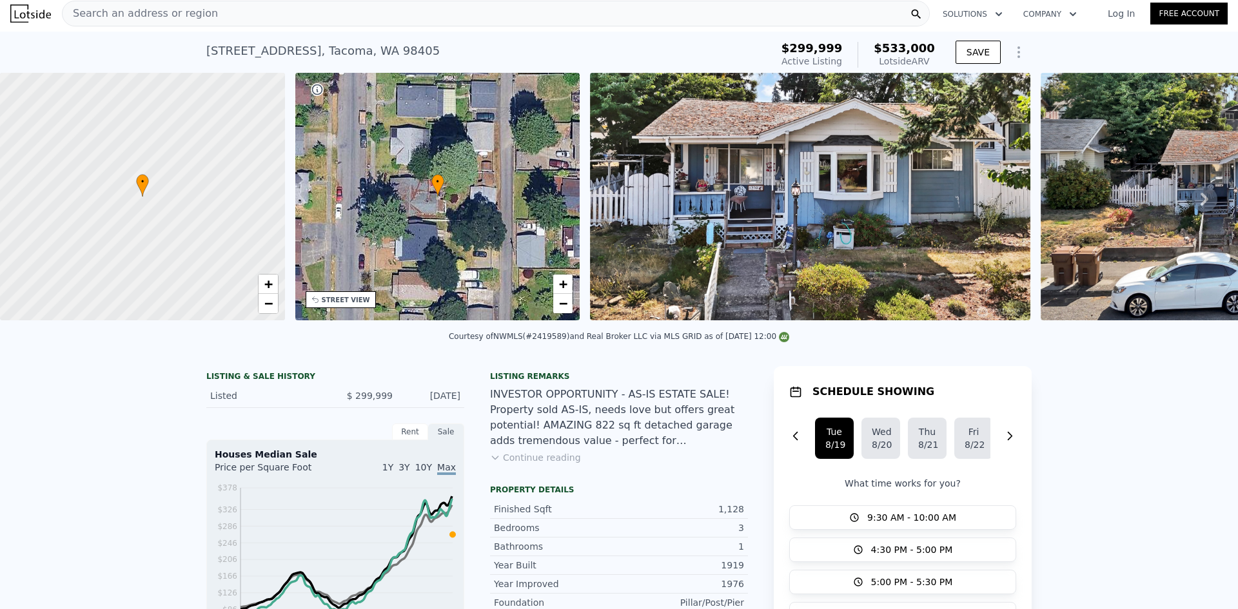
click at [491, 17] on div "Search an address or region" at bounding box center [496, 14] width 868 height 26
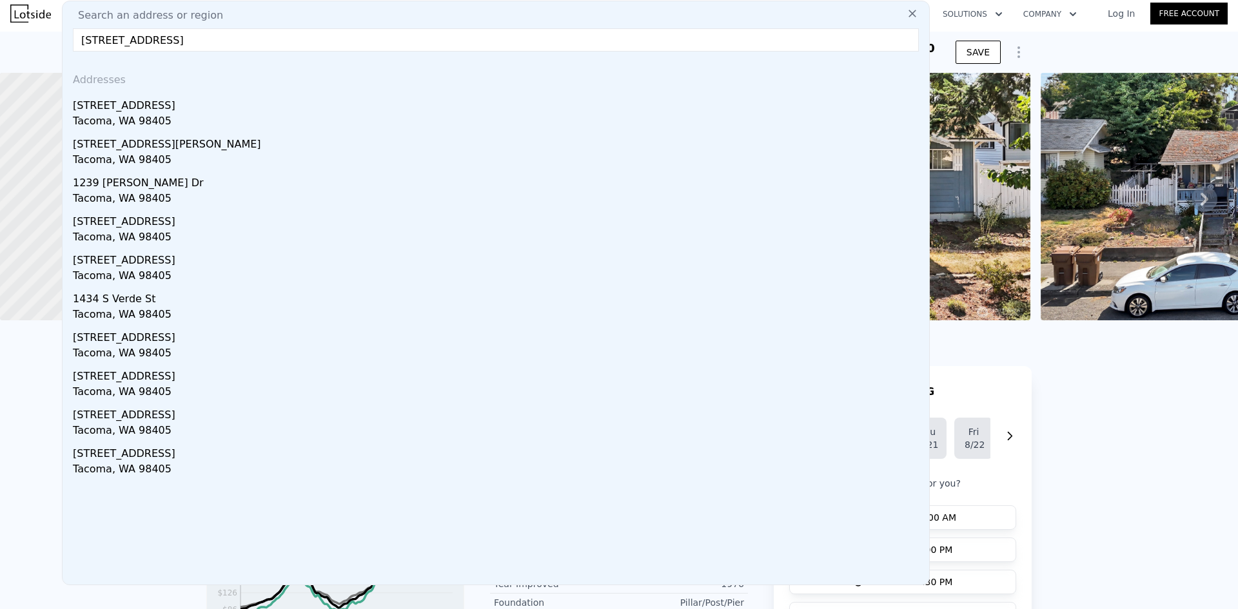
click at [393, 40] on input "[STREET_ADDRESS]" at bounding box center [496, 39] width 846 height 23
click at [262, 42] on input "[STREET_ADDRESS]" at bounding box center [496, 39] width 846 height 23
paste input "[STREET_ADDRESS]"
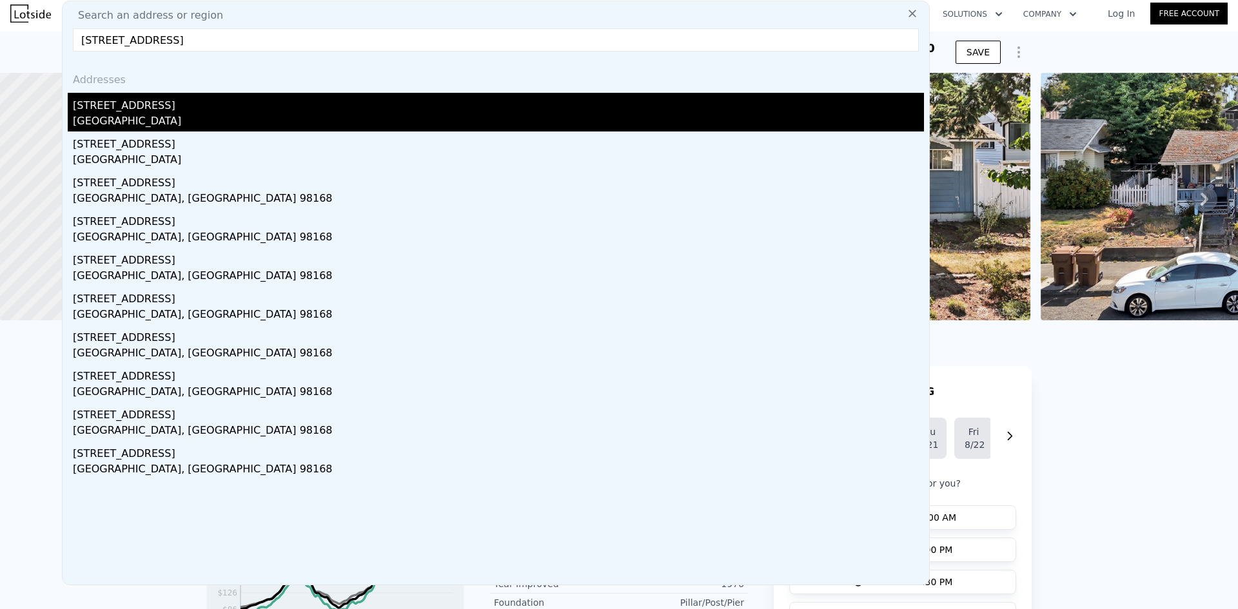
type input "[STREET_ADDRESS]"
click at [244, 120] on div "[GEOGRAPHIC_DATA]" at bounding box center [498, 122] width 851 height 18
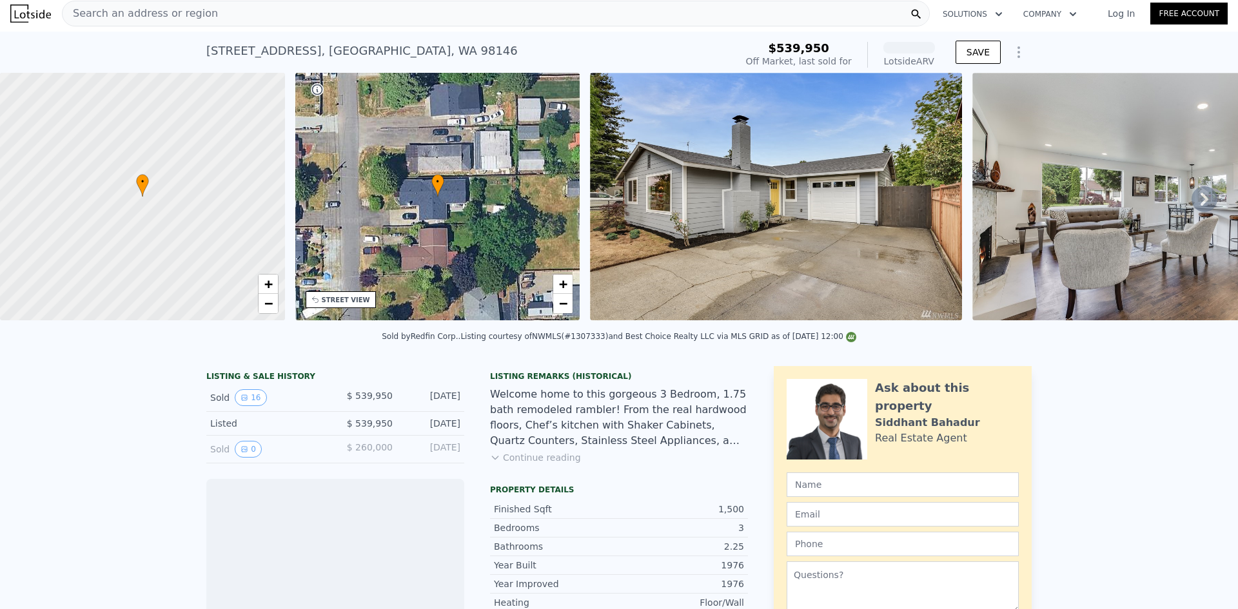
click at [317, 15] on div "Search an address or region" at bounding box center [496, 14] width 868 height 26
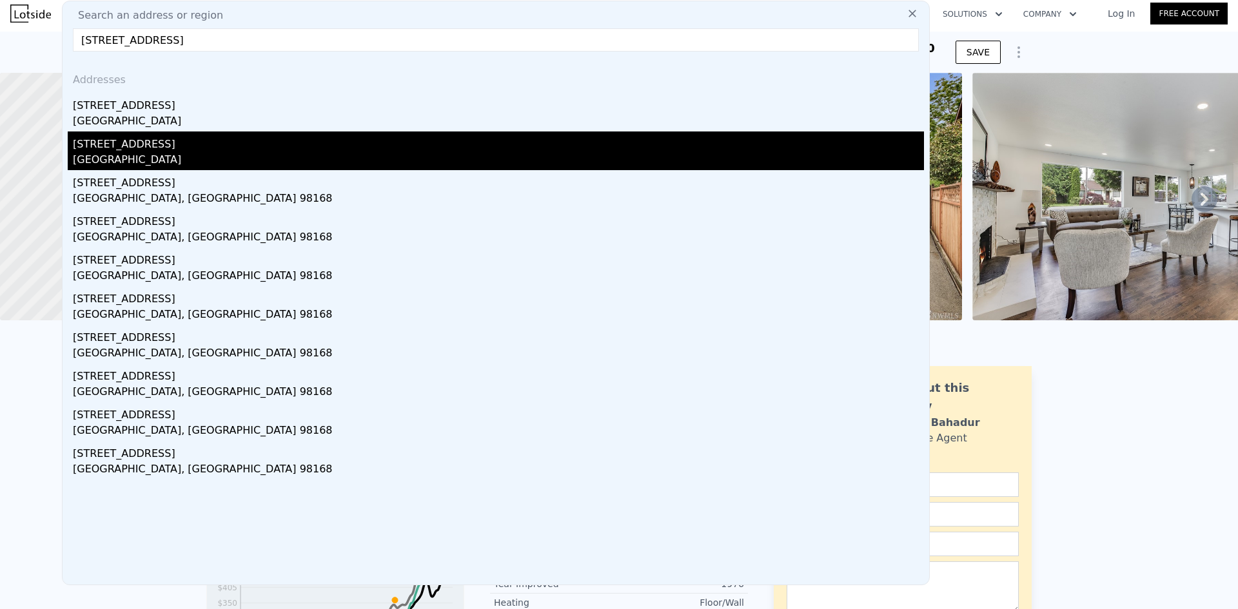
type input "[STREET_ADDRESS]"
click at [244, 153] on div "[GEOGRAPHIC_DATA]" at bounding box center [498, 161] width 851 height 18
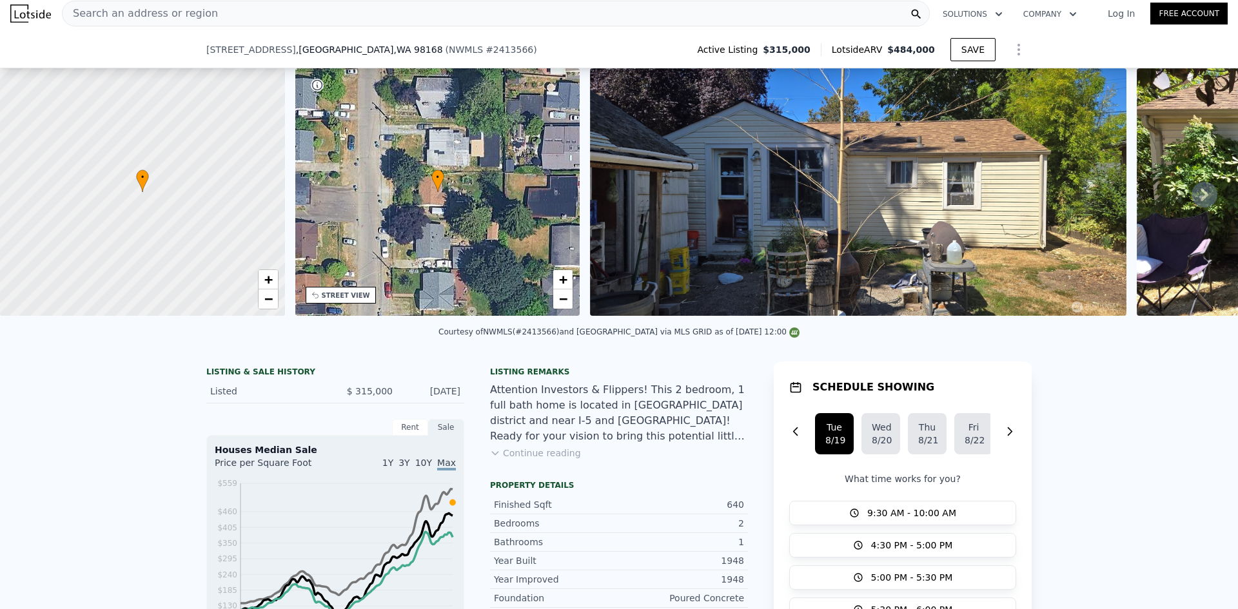
scroll to position [387, 0]
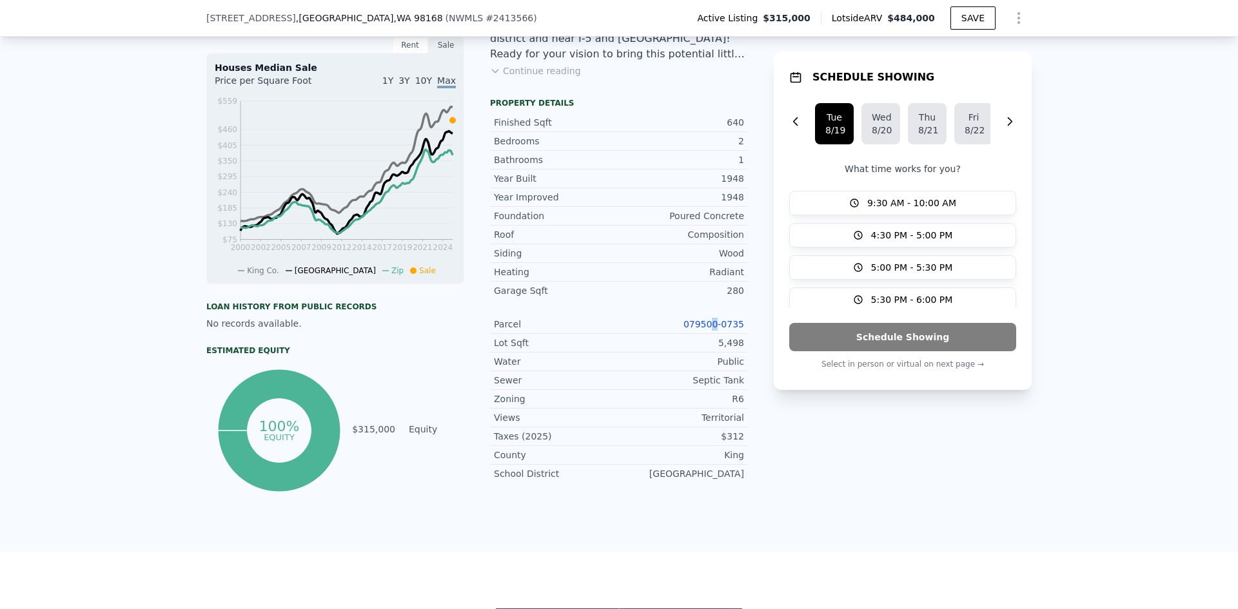
click at [716, 330] on div "Parcel 079500-0735" at bounding box center [619, 324] width 258 height 19
click at [716, 329] on link "079500-0735" at bounding box center [713, 324] width 61 height 10
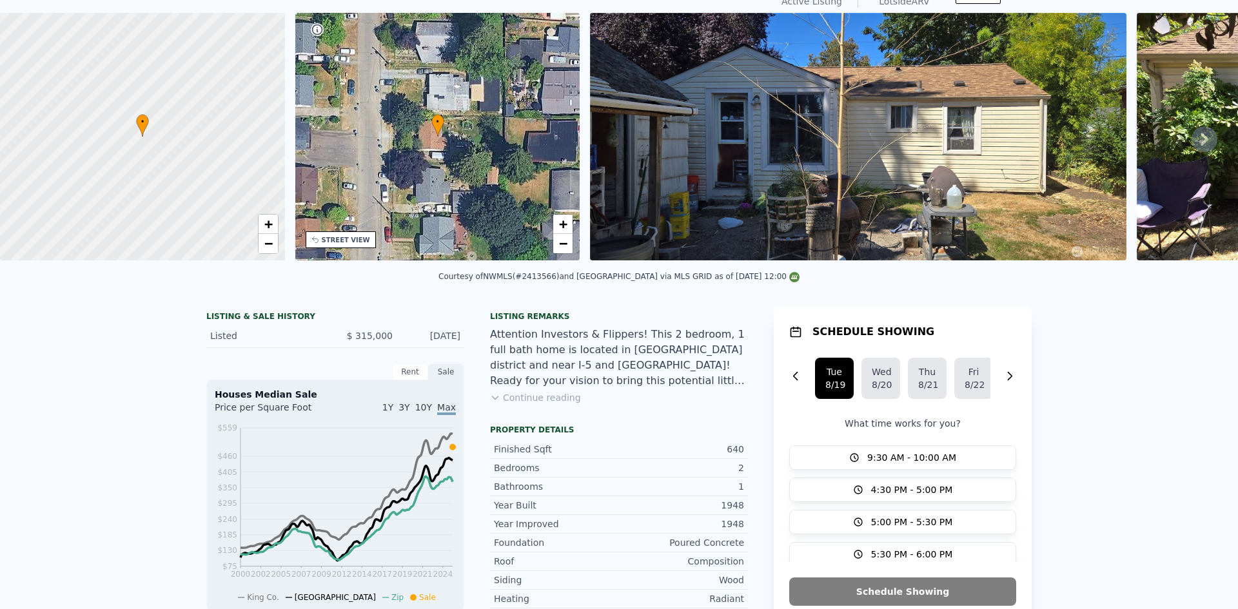
scroll to position [5, 0]
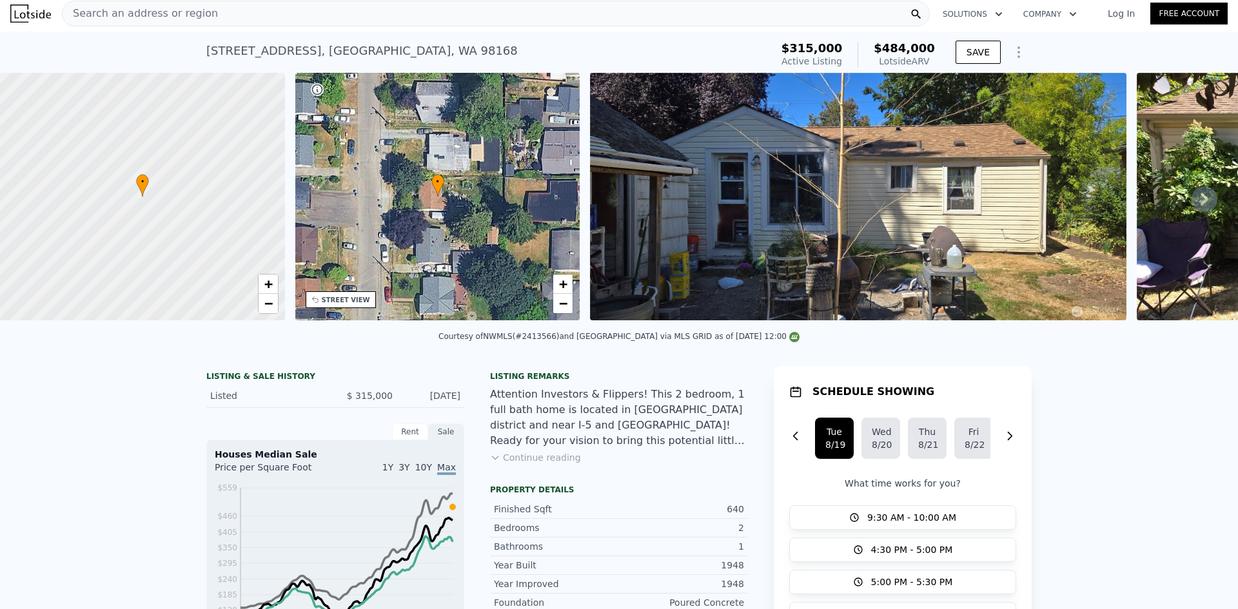
click at [445, 6] on div "Search an address or region" at bounding box center [496, 14] width 868 height 26
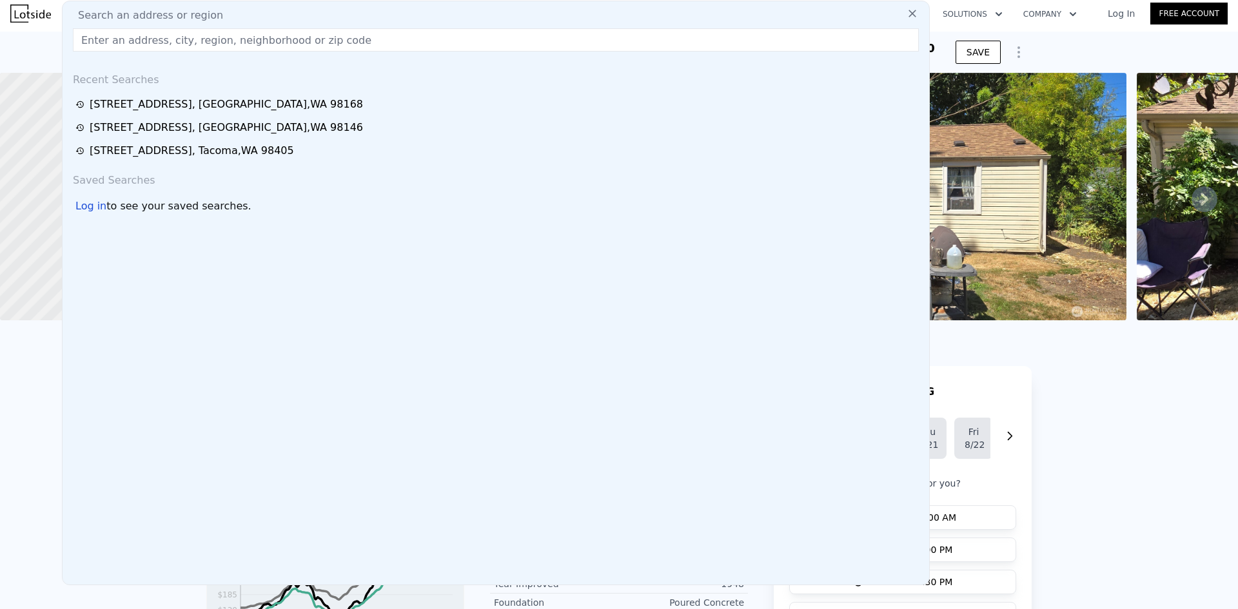
click at [297, 31] on input "text" at bounding box center [496, 39] width 846 height 23
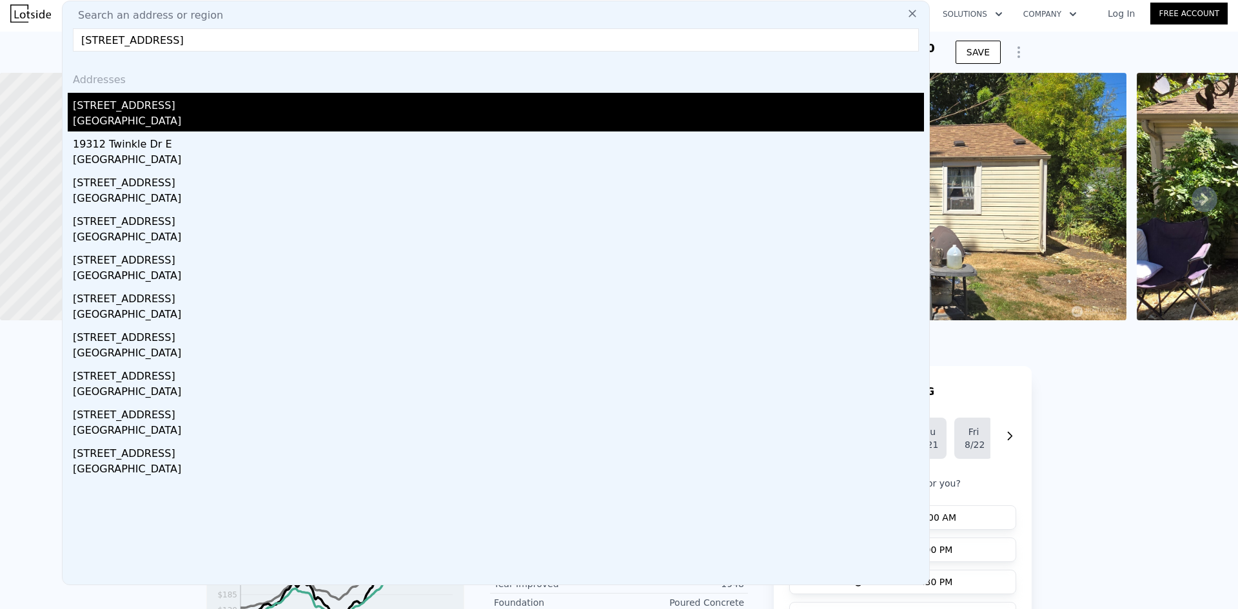
type input "[STREET_ADDRESS]"
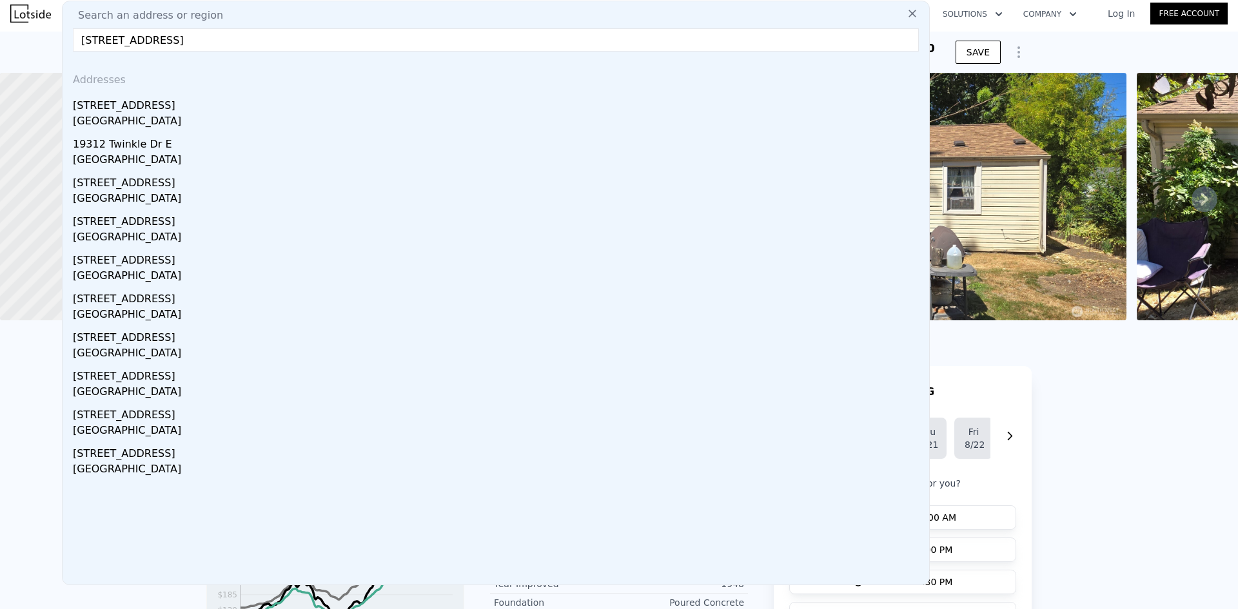
click at [232, 103] on div "[STREET_ADDRESS]" at bounding box center [498, 103] width 851 height 21
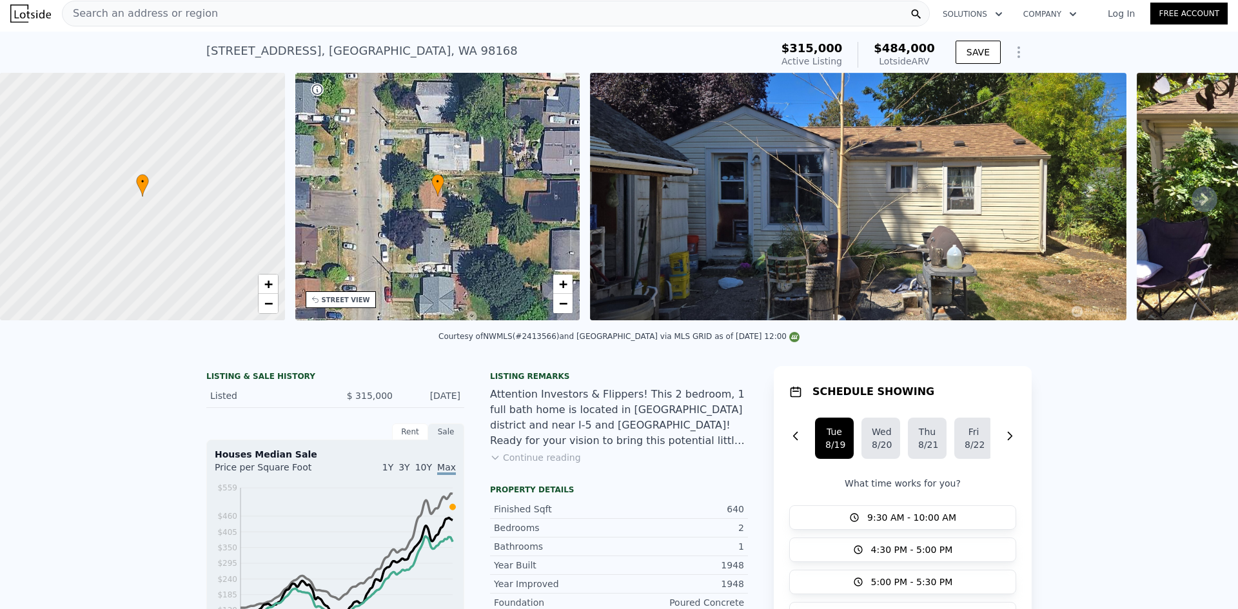
type input "3"
type input "2.5"
type input "1252"
type input "1808"
type input "4892"
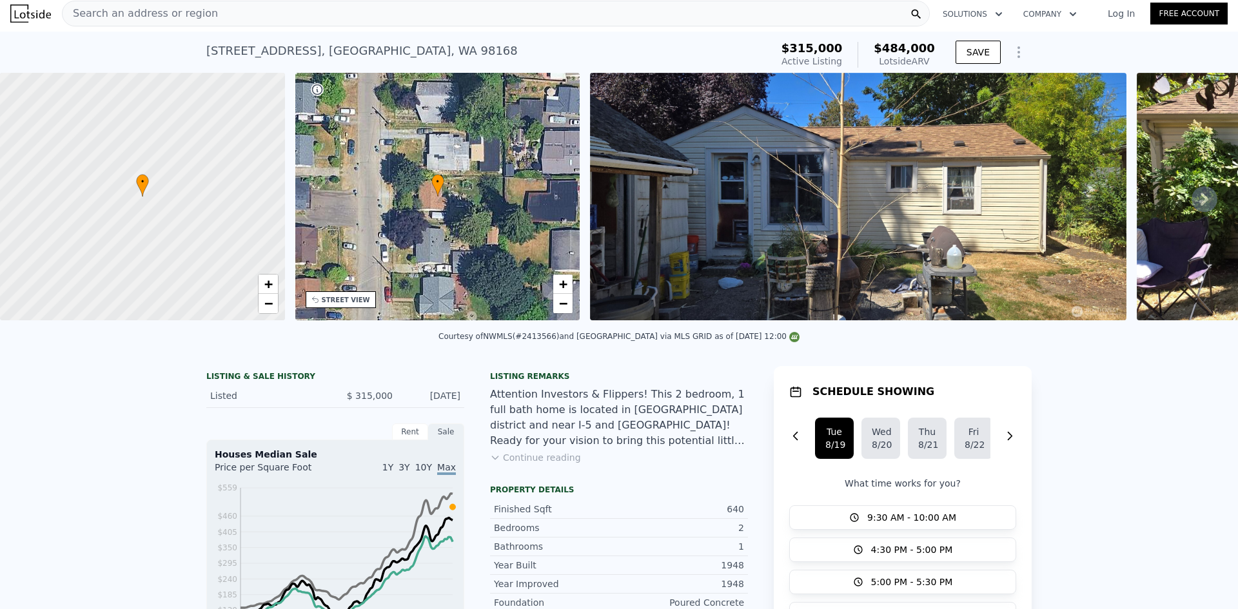
type input "14000"
type input "$ 408,000"
type input "4"
type input "$ 139,697"
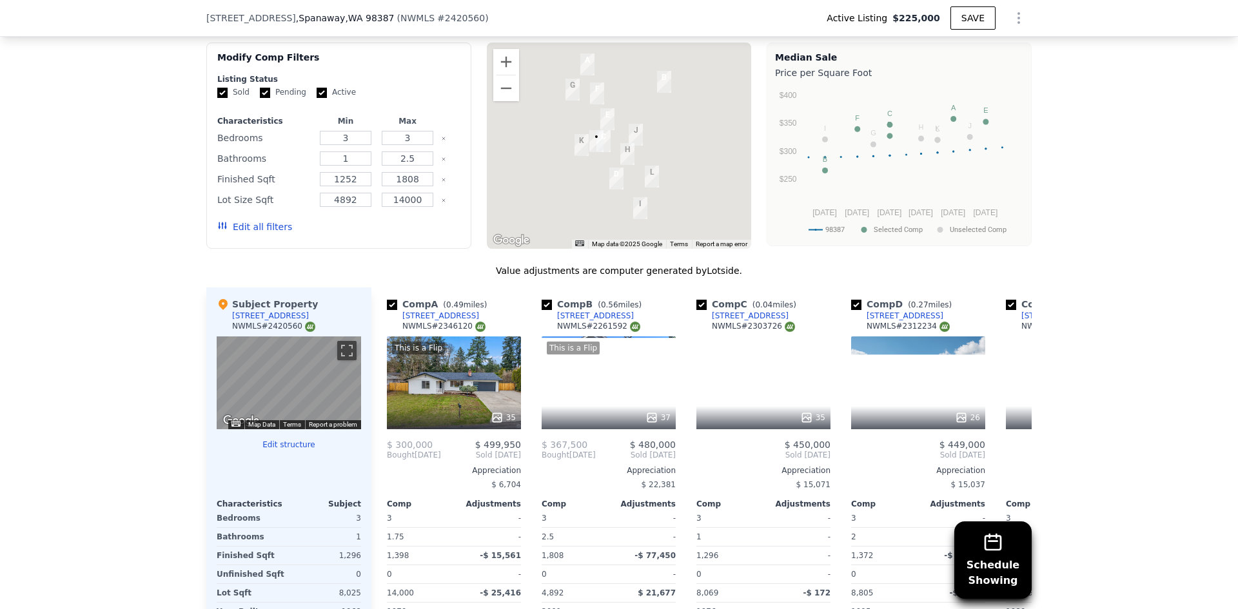
scroll to position [1289, 0]
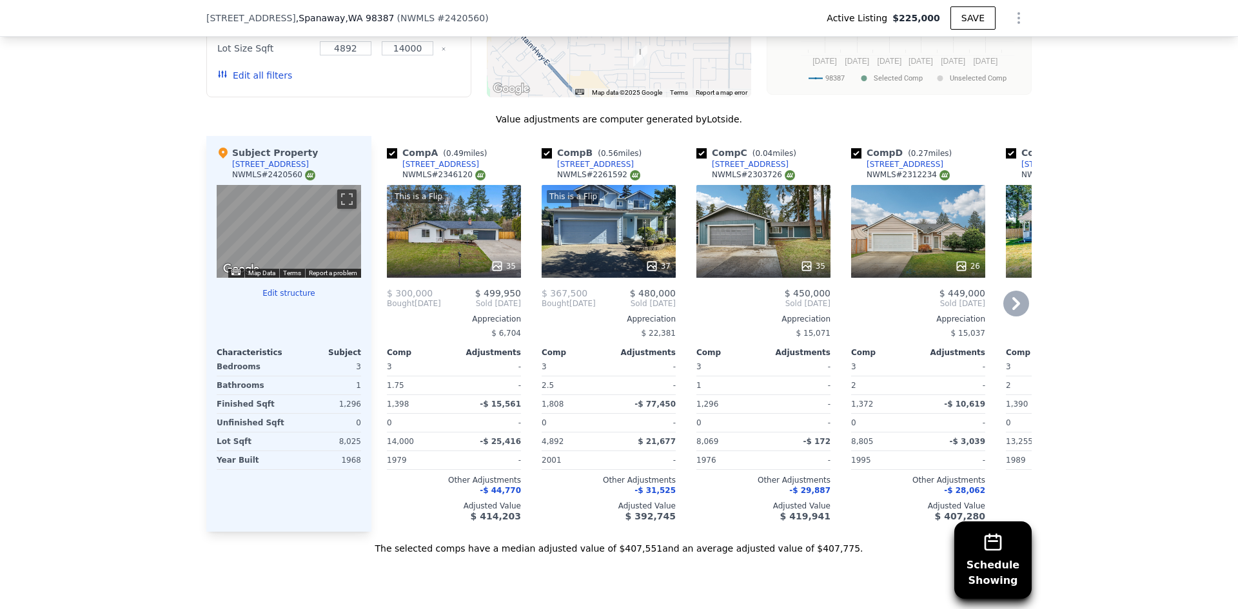
click at [759, 265] on div at bounding box center [763, 266] width 134 height 23
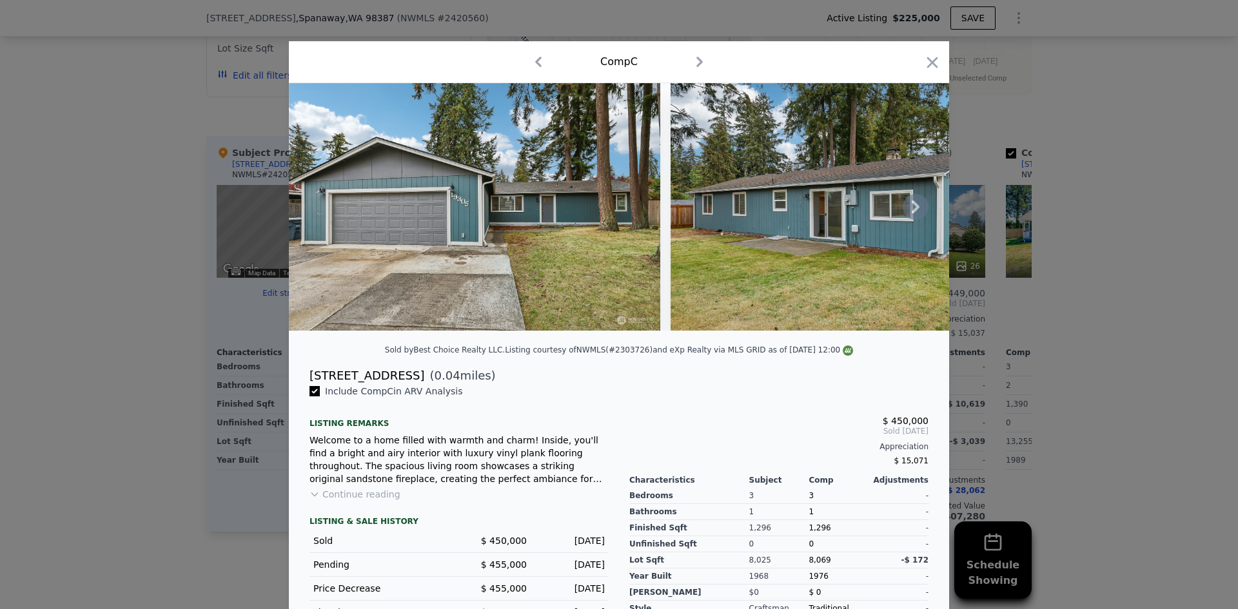
click at [445, 328] on img at bounding box center [474, 207] width 371 height 248
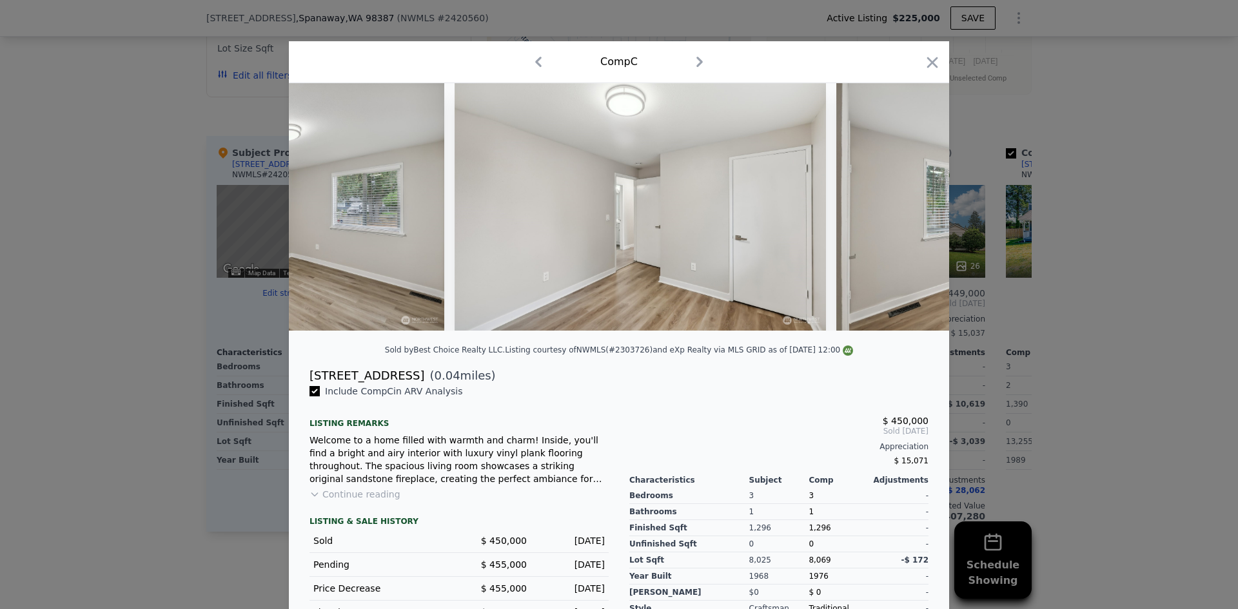
scroll to position [0, 3081]
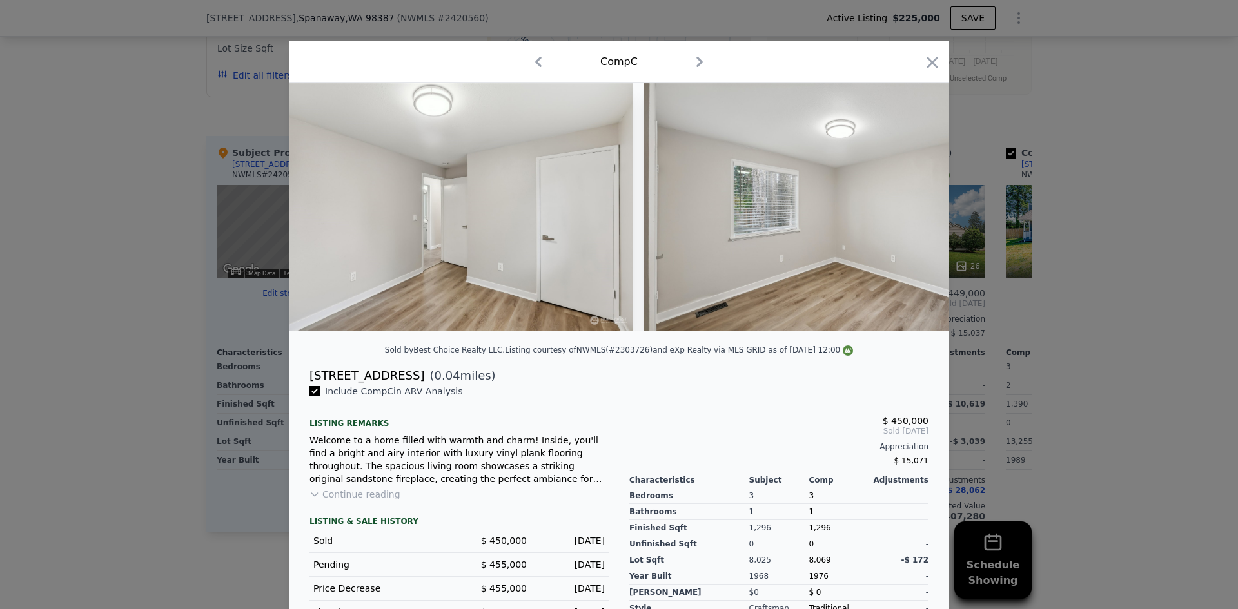
click at [1103, 368] on div at bounding box center [619, 304] width 1238 height 609
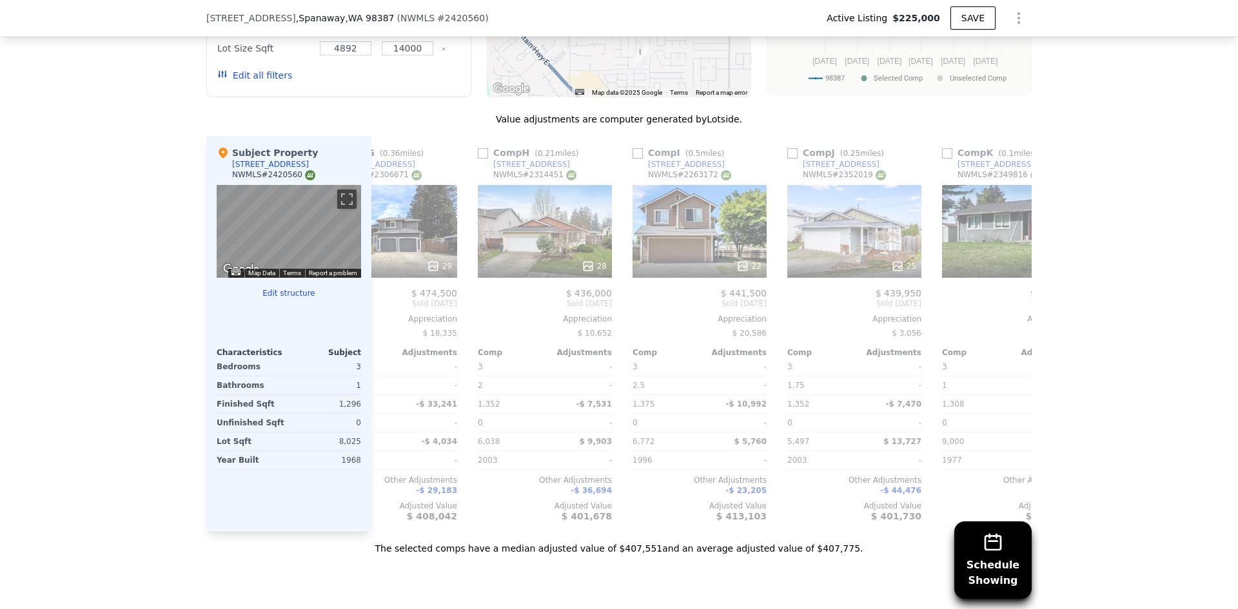
scroll to position [0, 1228]
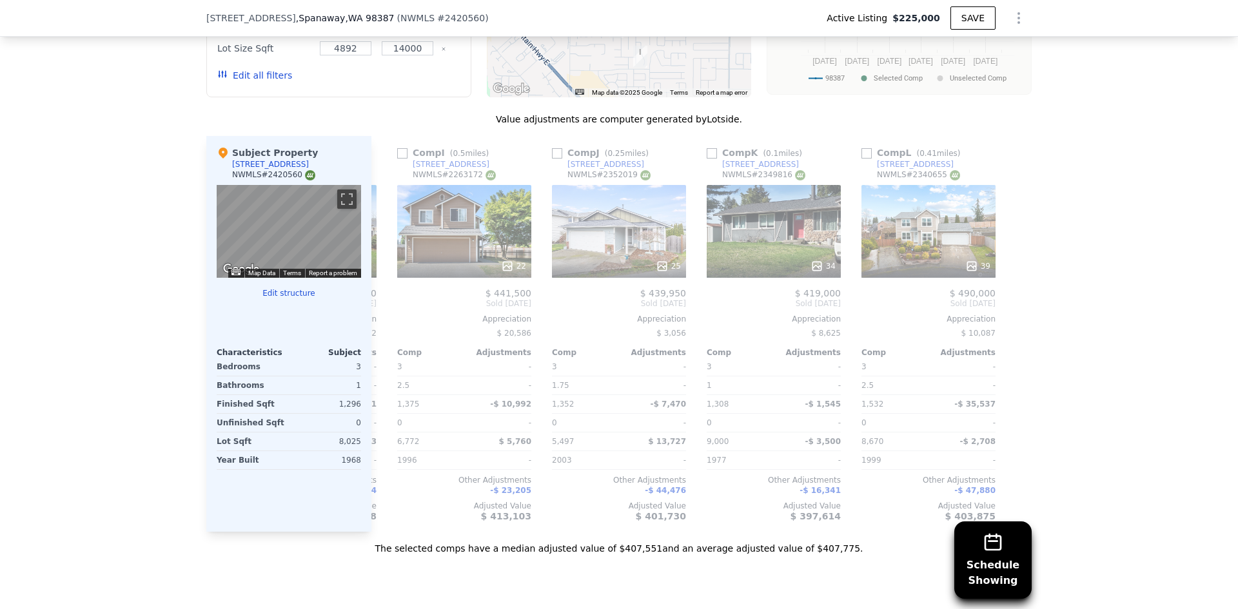
click at [1111, 370] on div "Schedule Showing We found 12 sales that match your search Listings provided by …" at bounding box center [619, 194] width 1238 height 721
drag, startPoint x: 1092, startPoint y: 160, endPoint x: 1119, endPoint y: 187, distance: 38.3
click at [1094, 161] on div "Schedule Showing We found 12 sales that match your search Listings provided by …" at bounding box center [619, 194] width 1238 height 721
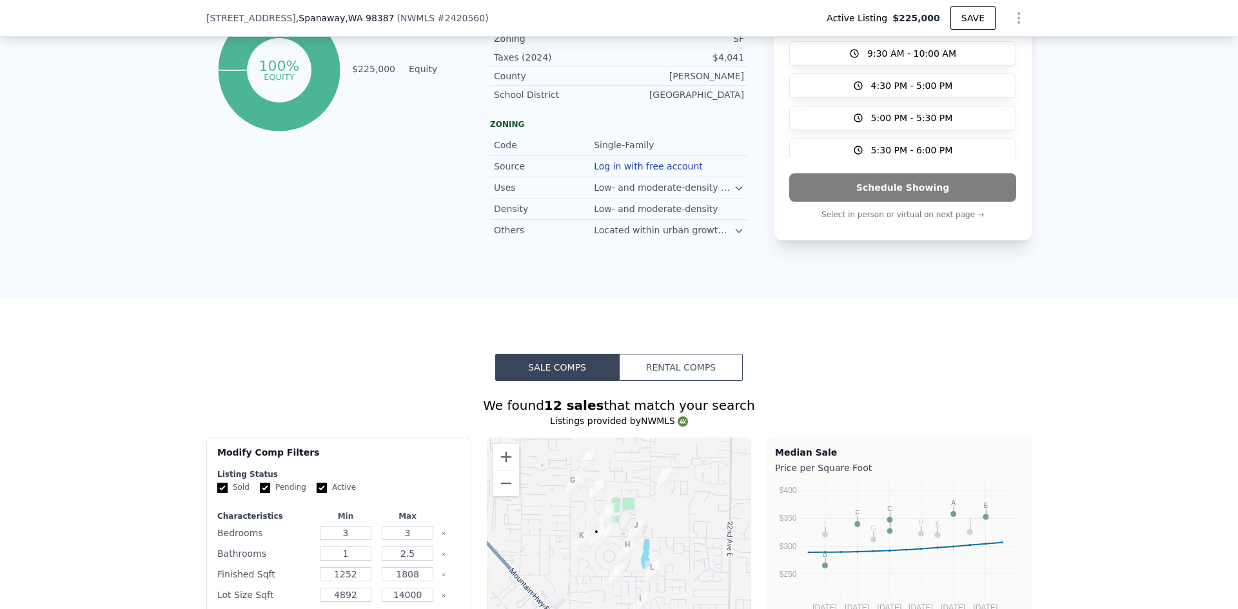
scroll to position [0, 0]
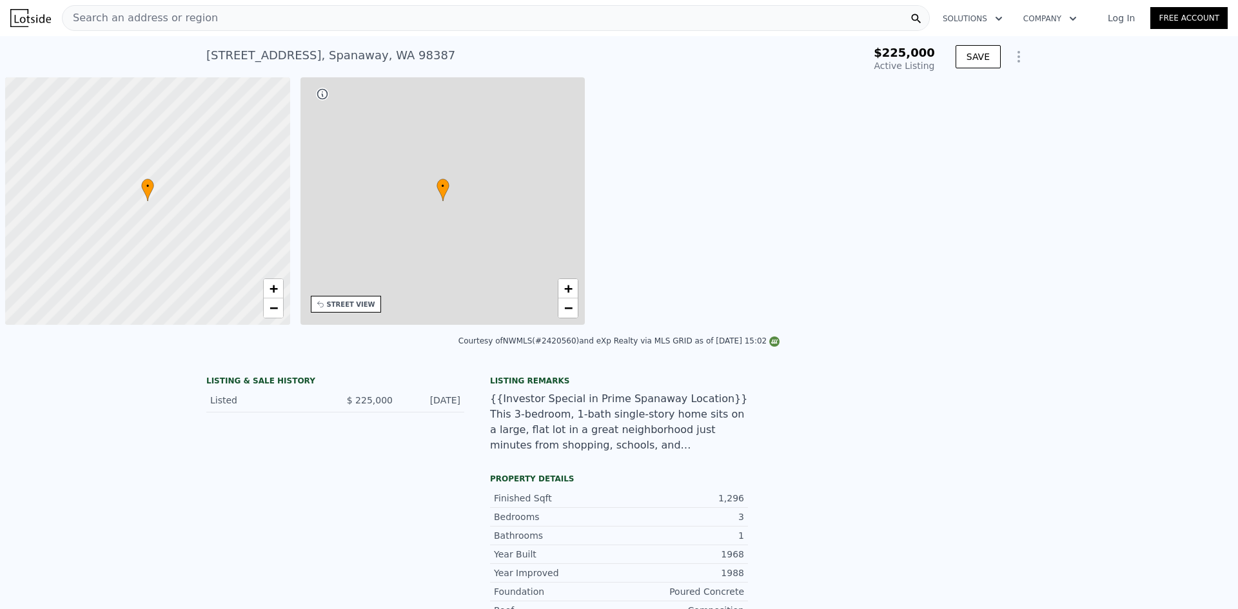
type input "-$ 239,472"
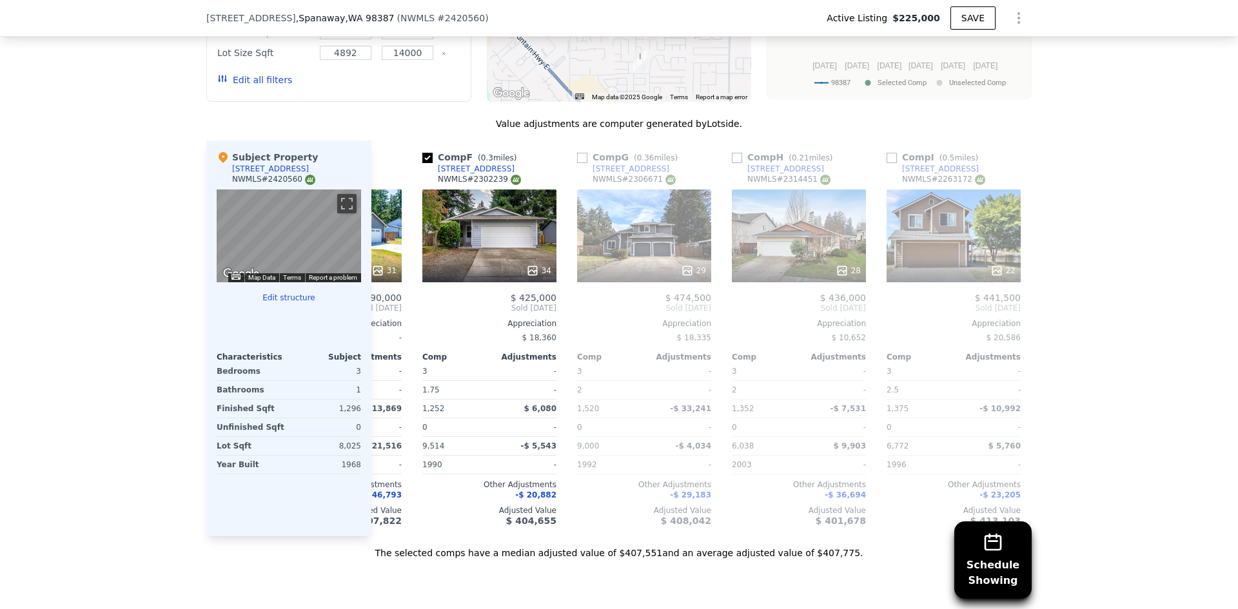
scroll to position [0, 824]
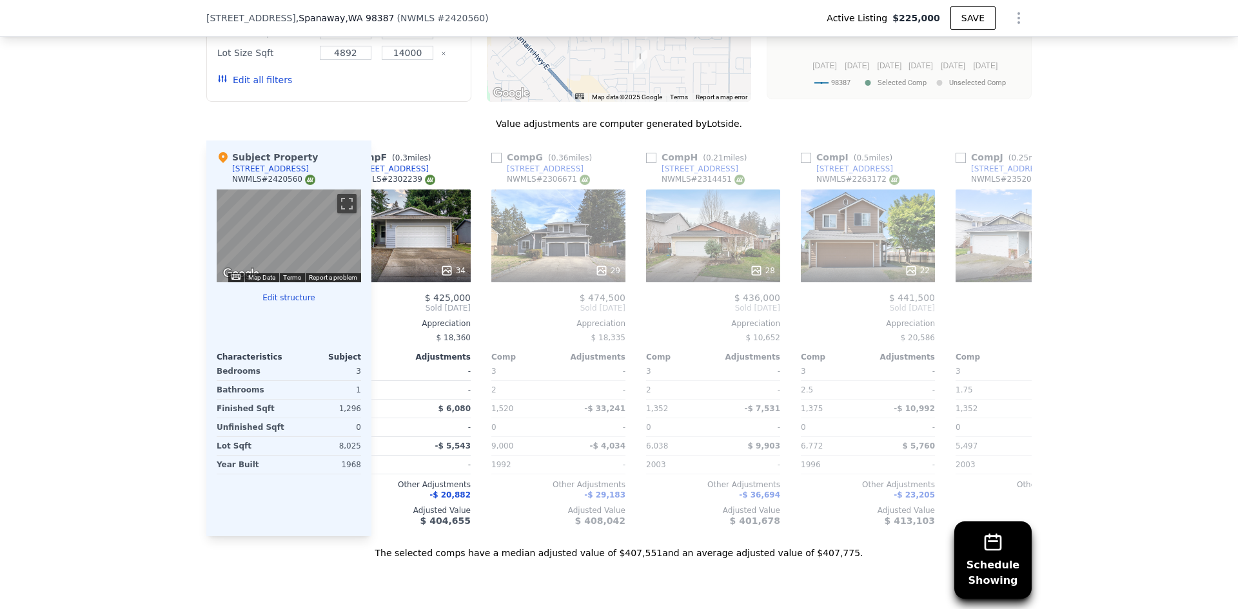
click at [1081, 375] on div "Schedule Showing We found 12 sales that match your search Listings provided by …" at bounding box center [619, 199] width 1238 height 721
click at [1130, 348] on div "Schedule Showing We found 12 sales that match your search Listings provided by …" at bounding box center [619, 199] width 1238 height 721
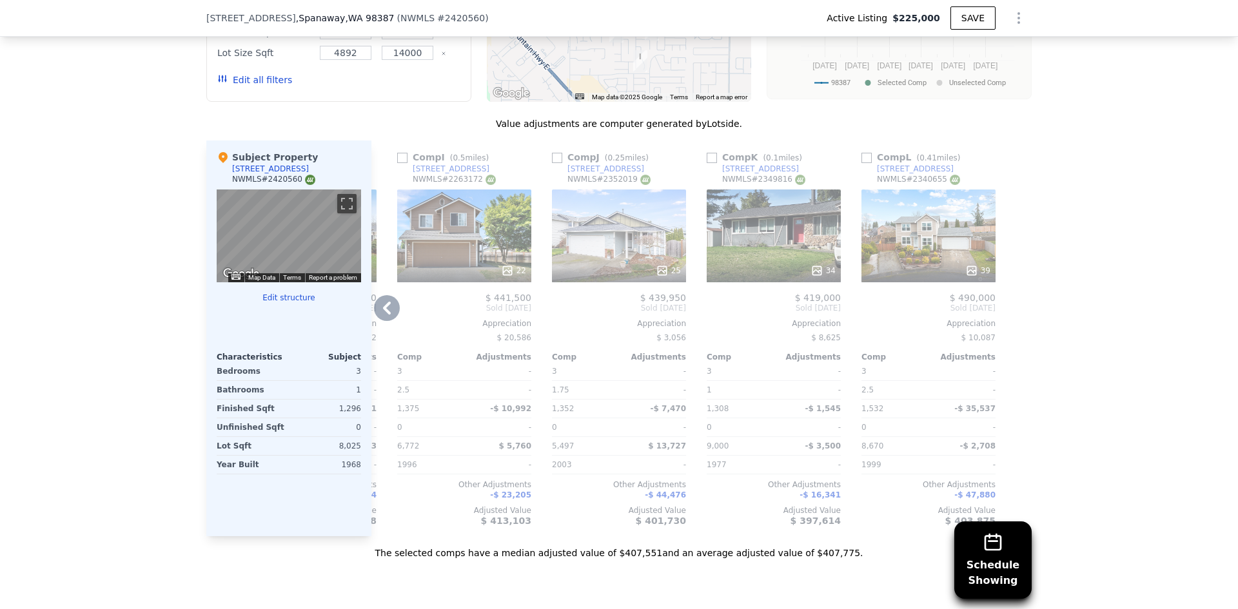
scroll to position [0, 0]
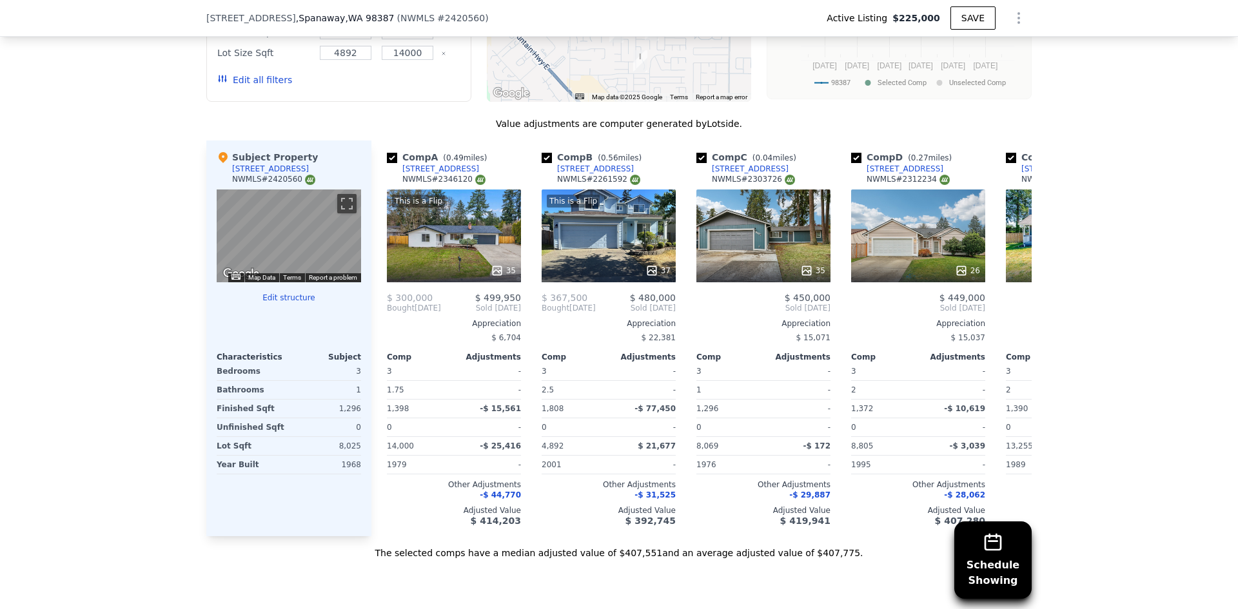
click at [1126, 313] on div "Schedule Showing We found 12 sales that match your search Listings provided by …" at bounding box center [619, 199] width 1238 height 721
